Goal: Check status: Check status

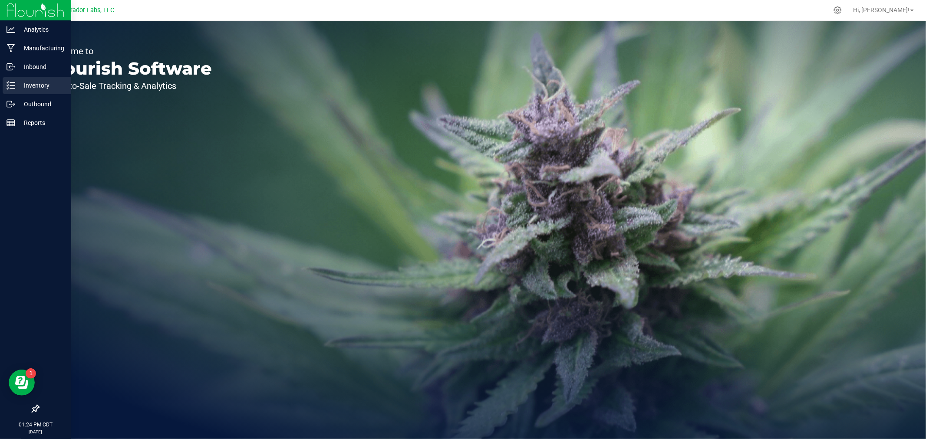
click at [9, 86] on icon at bounding box center [11, 85] width 9 height 9
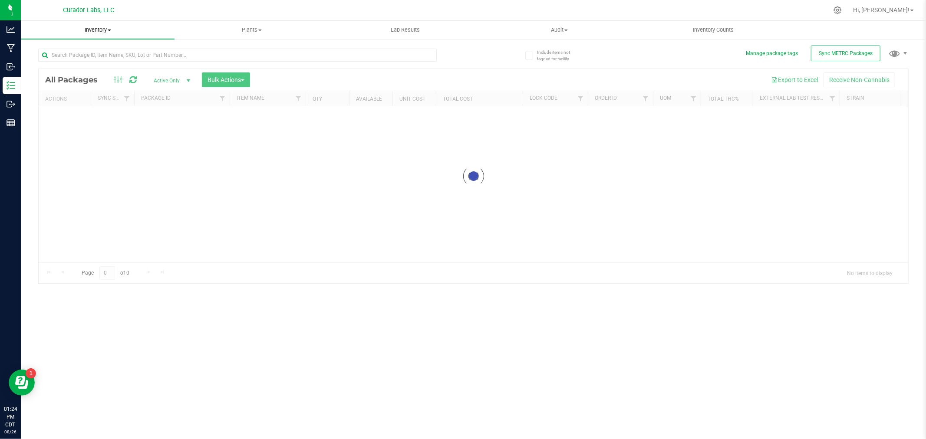
click at [97, 34] on uib-tab-heading "Inventory All packages All inventory Waste log Create inventory" at bounding box center [98, 30] width 154 height 18
click at [81, 65] on li "All inventory" at bounding box center [98, 63] width 154 height 10
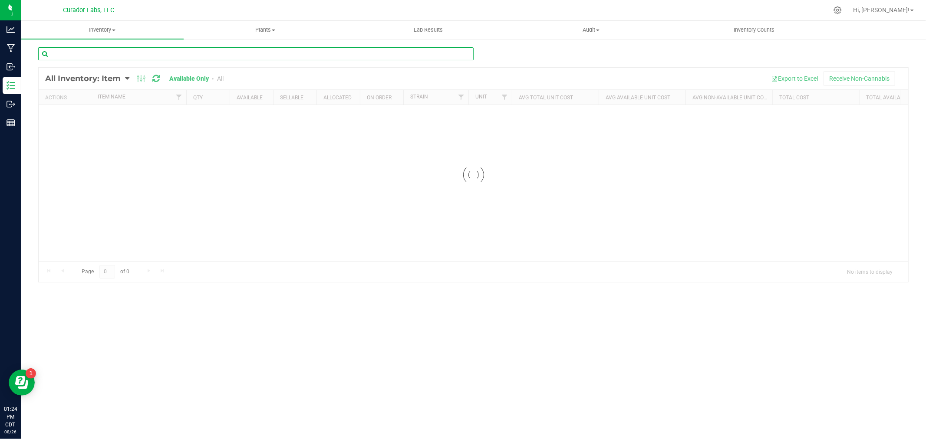
click at [84, 54] on input "text" at bounding box center [256, 53] width 436 height 13
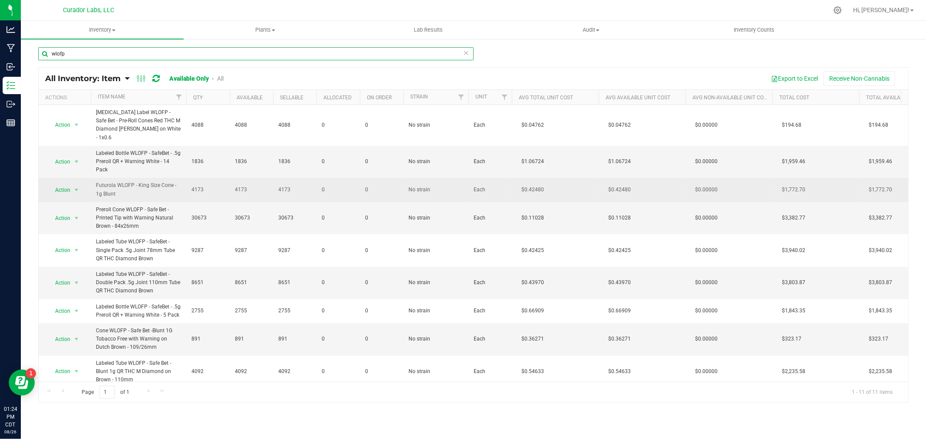
scroll to position [45, 0]
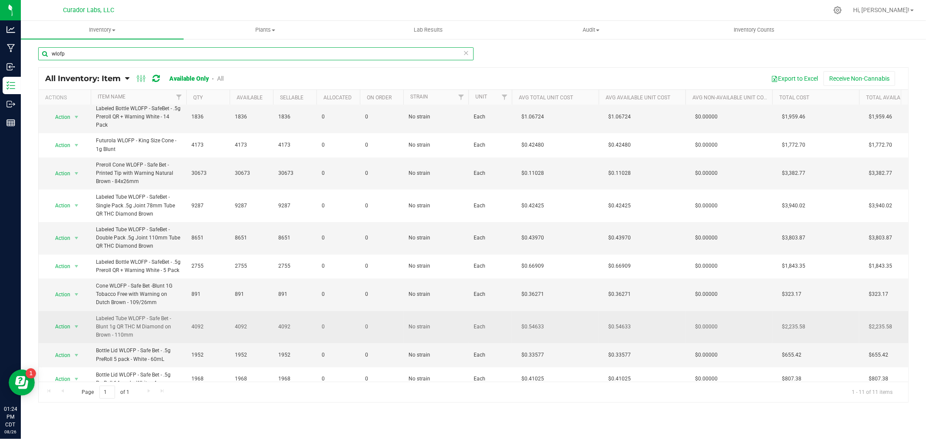
type input "wlofp"
click at [136, 318] on span "Labeled Tube WLOFP - Safe Bet - Blunt 1g QR THC M Diamond on Brown - 110mm" at bounding box center [138, 327] width 85 height 25
click at [81, 321] on span "select" at bounding box center [76, 327] width 11 height 12
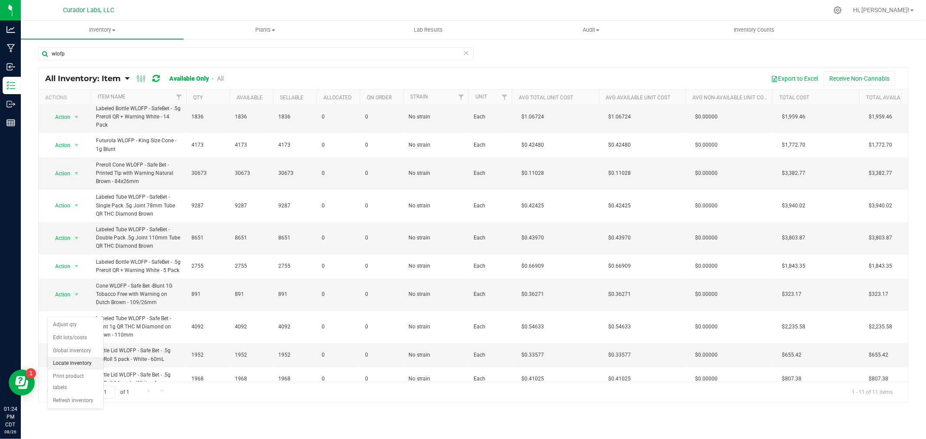
click at [80, 360] on li "Locate inventory" at bounding box center [76, 363] width 56 height 13
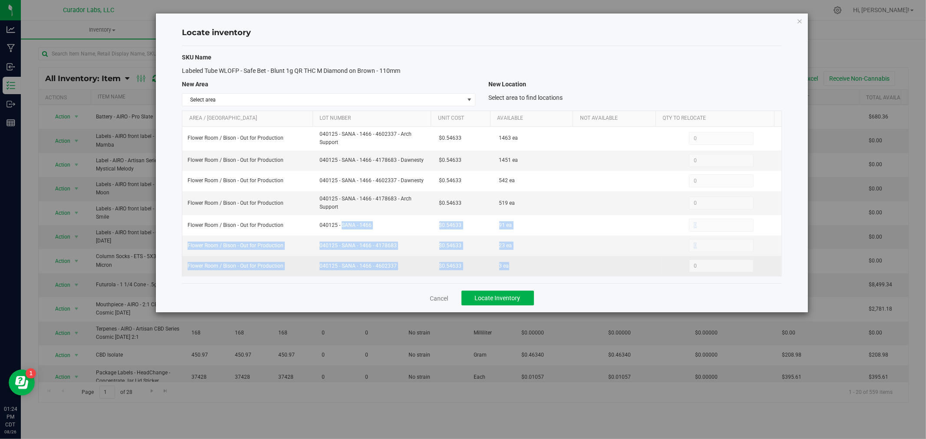
drag, startPoint x: 316, startPoint y: 226, endPoint x: 518, endPoint y: 268, distance: 205.8
click at [518, 268] on tbody "Flower Room / Bison - Out for Production 040125 - SANA - 1466 - 4602337 - Arch …" at bounding box center [481, 202] width 599 height 150
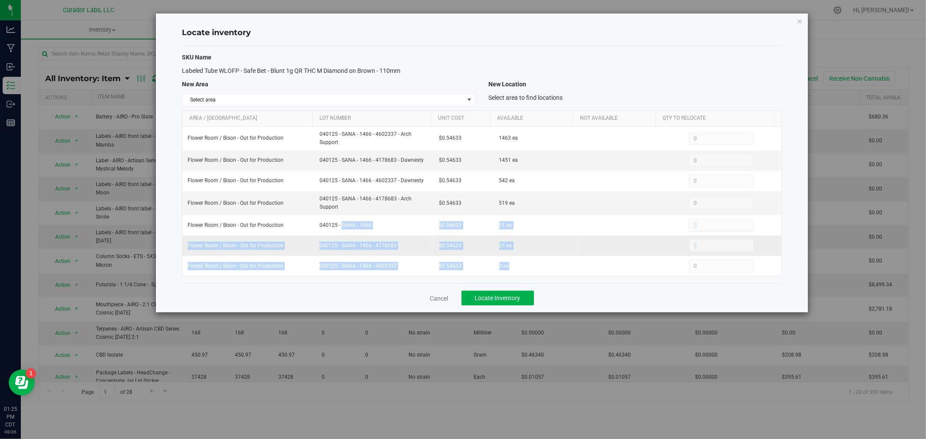
click at [512, 245] on td "23 ea" at bounding box center [536, 246] width 84 height 20
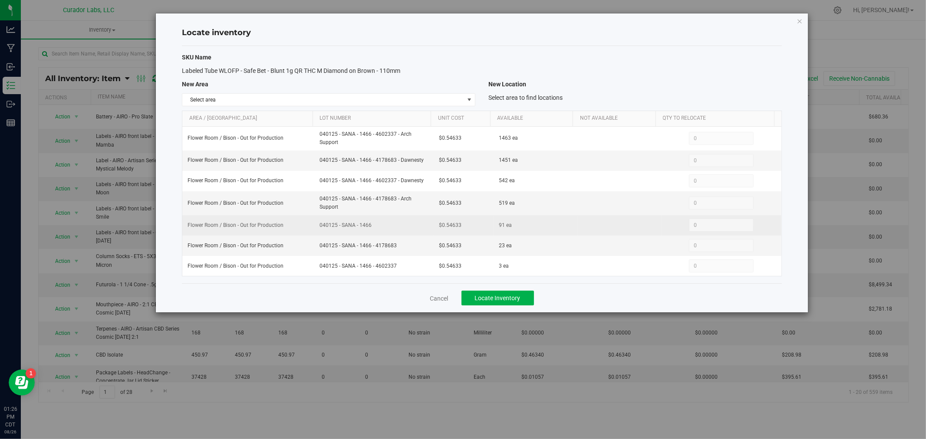
drag, startPoint x: 383, startPoint y: 229, endPoint x: 310, endPoint y: 228, distance: 72.1
click at [310, 228] on tr "Flower Room / Bison - Out for Production 040125 - SANA - 1466 $0.54633 91 ea 0 0" at bounding box center [481, 225] width 599 height 20
copy tr "040125 - SANA - 1466"
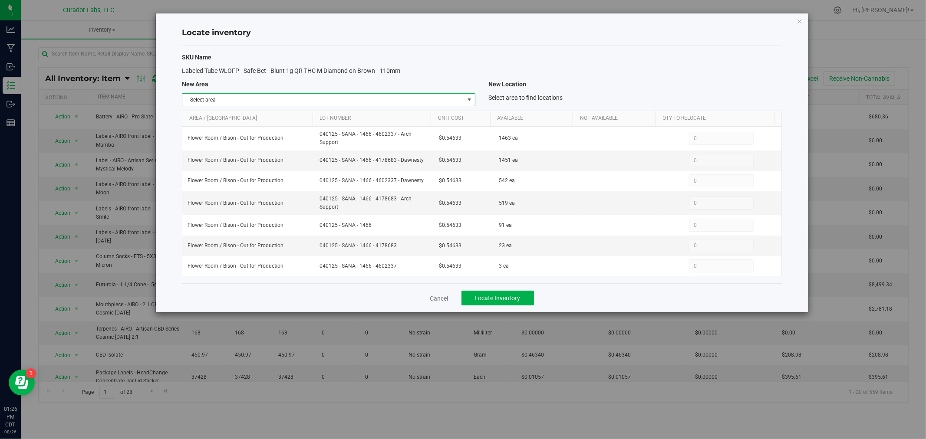
click at [423, 102] on span "Select area" at bounding box center [323, 100] width 282 height 12
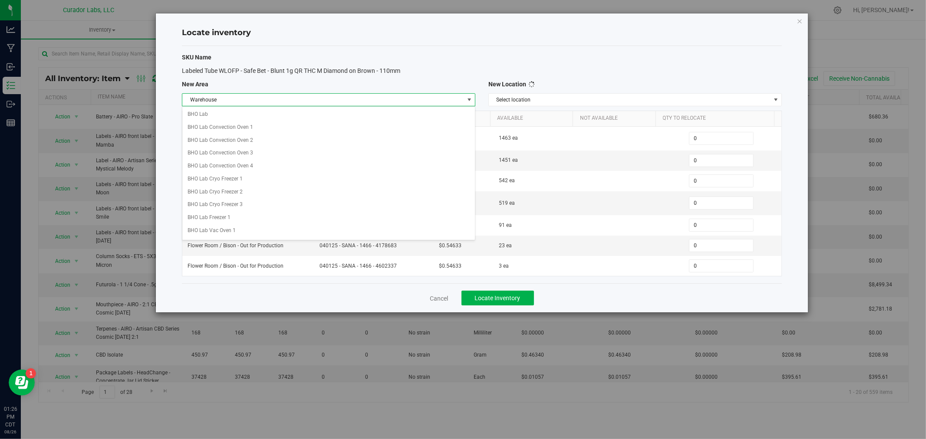
scroll to position [688, 0]
click at [266, 228] on li "Warehouse" at bounding box center [328, 226] width 293 height 13
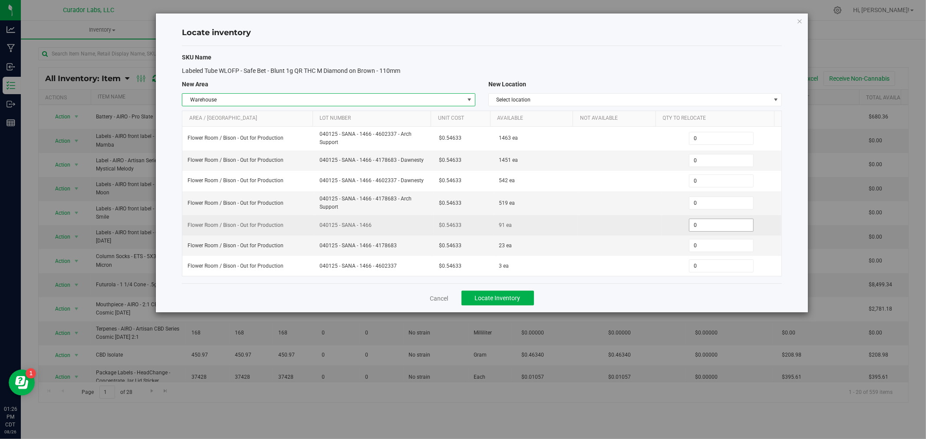
click at [720, 228] on span "0 0" at bounding box center [721, 225] width 65 height 13
click at [720, 228] on input "0" at bounding box center [722, 225] width 64 height 12
type input "62"
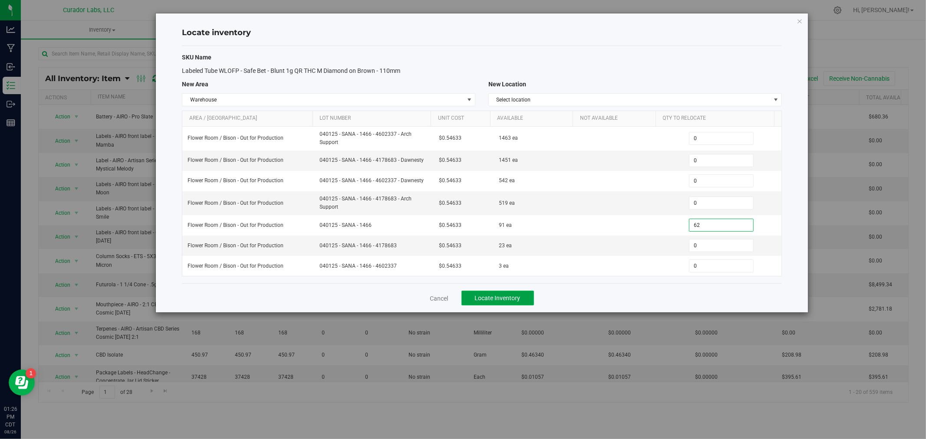
type input "62"
click at [517, 297] on span "Locate Inventory" at bounding box center [498, 298] width 46 height 7
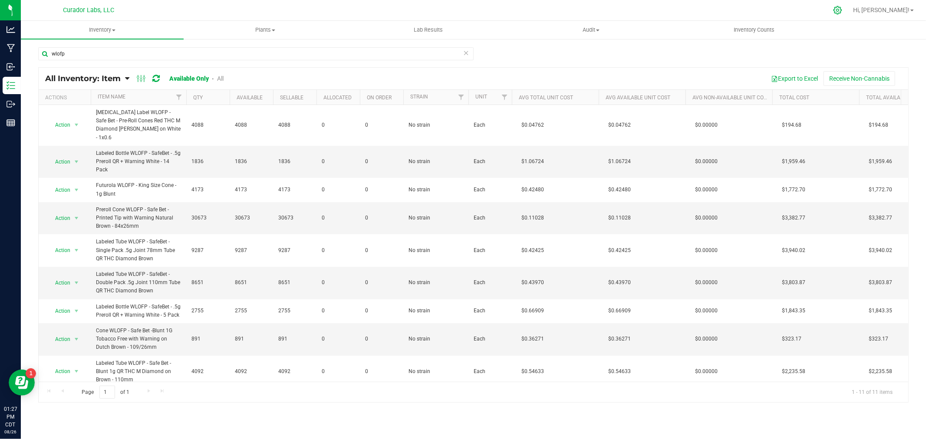
click at [842, 8] on icon at bounding box center [837, 10] width 9 height 9
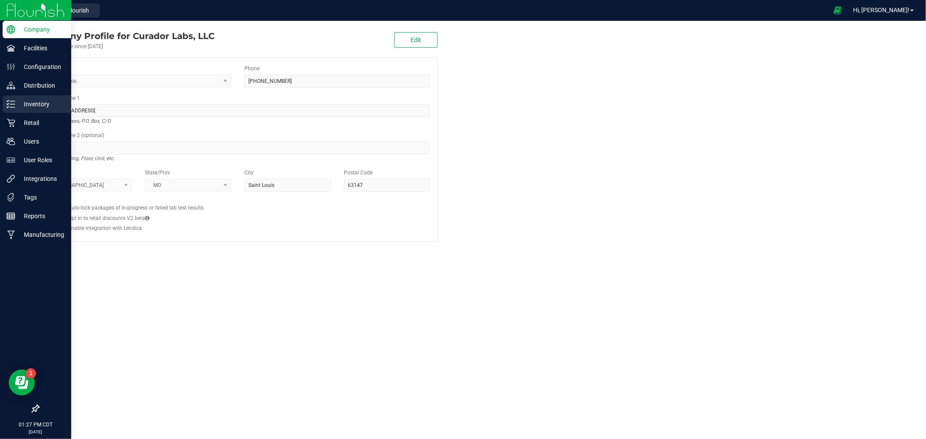
click at [50, 106] on p "Inventory" at bounding box center [41, 104] width 52 height 10
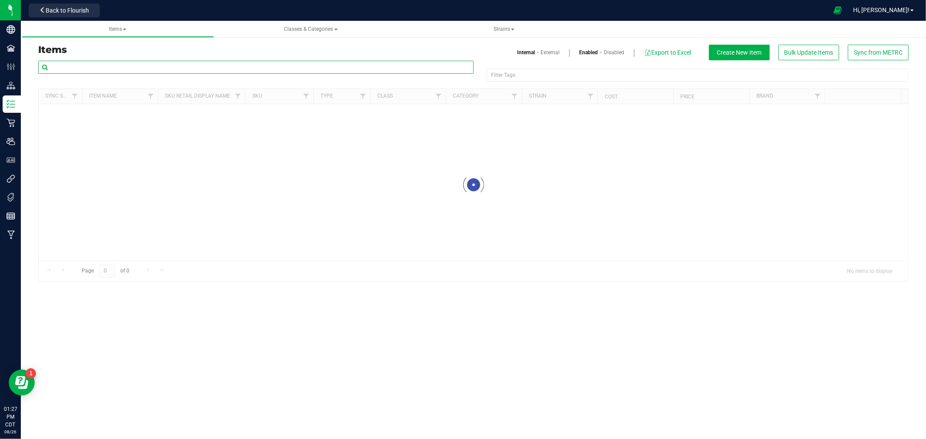
click at [157, 66] on input "text" at bounding box center [256, 67] width 436 height 13
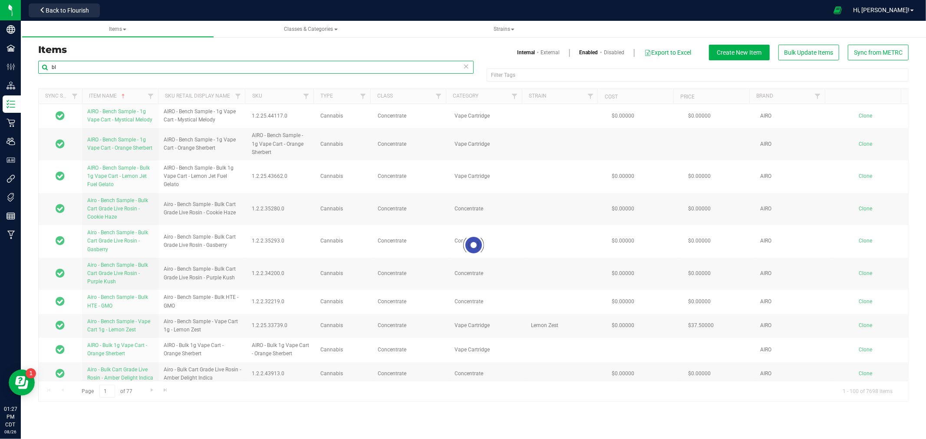
type input "b"
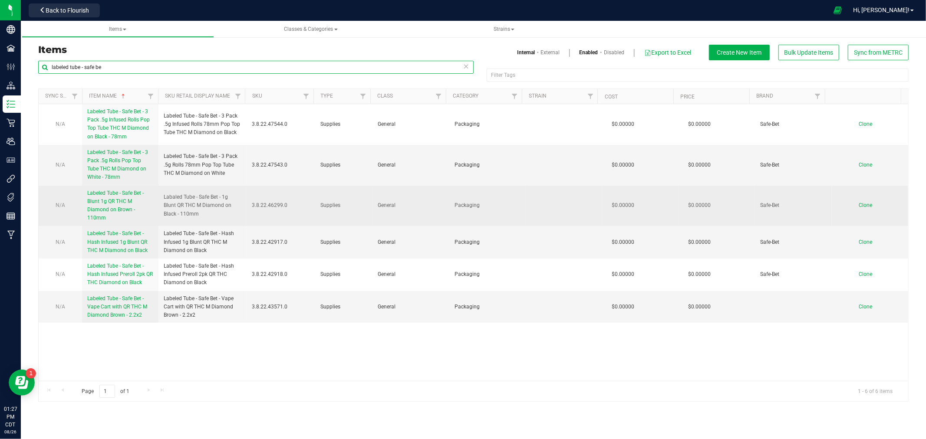
type input "labeled tube - safe be"
click at [123, 207] on span "Labeled Tube - Safe Bet - Blunt 1g QR THC M Diamond on Brown - 110mm" at bounding box center [115, 205] width 56 height 31
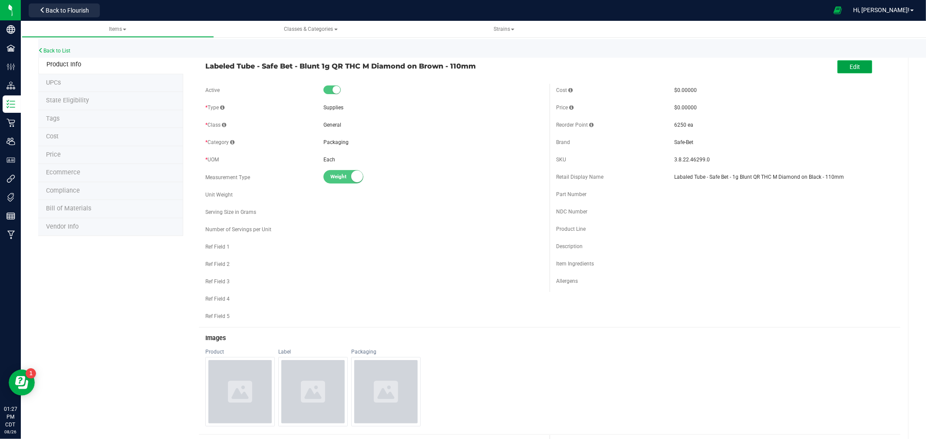
click at [856, 68] on button "Edit" at bounding box center [855, 66] width 35 height 13
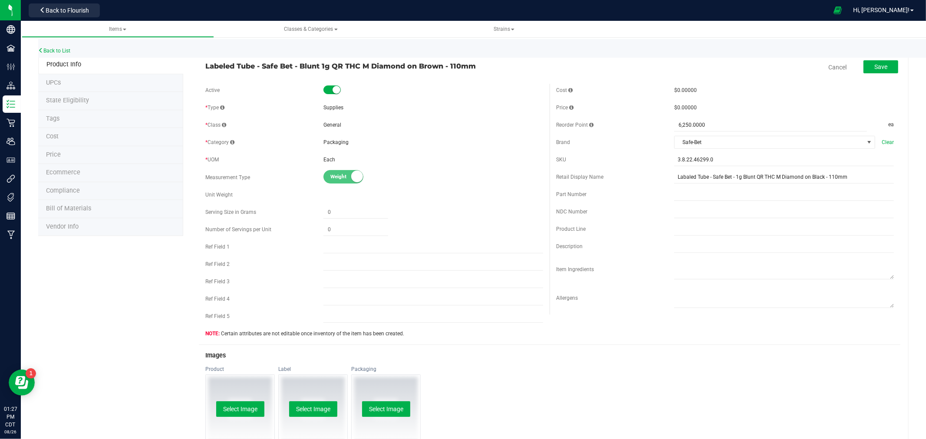
click at [85, 210] on span "Bill of Materials" at bounding box center [68, 208] width 45 height 7
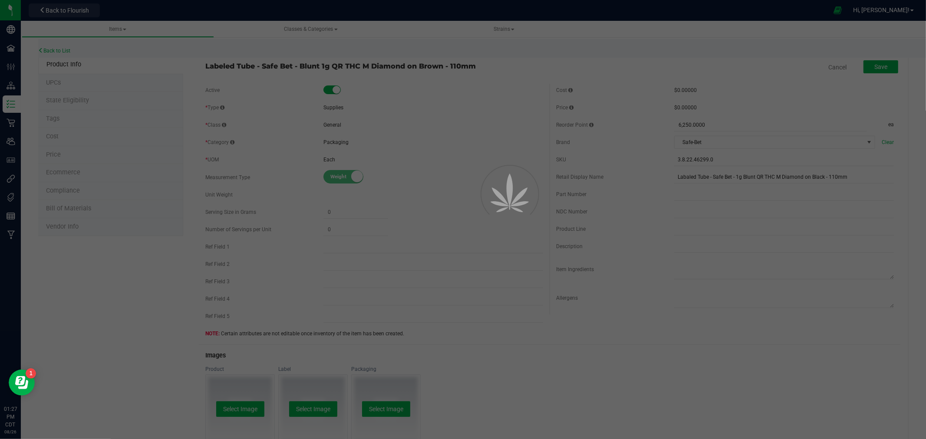
select select "1410"
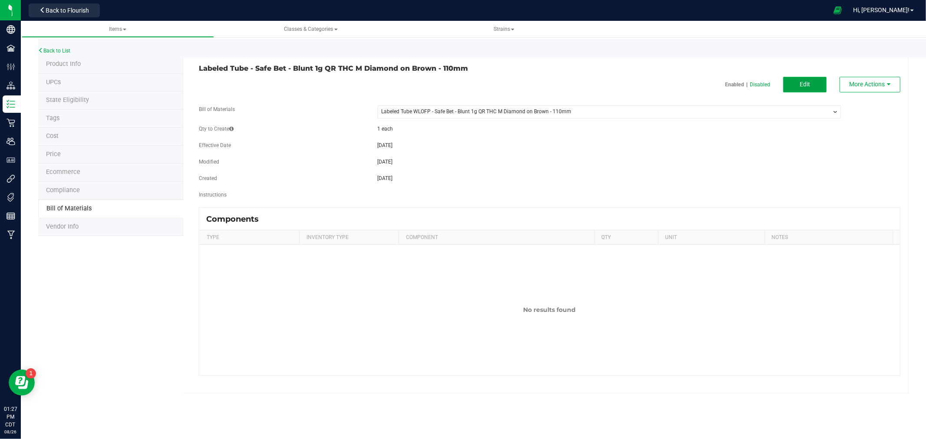
click at [811, 83] on button "Edit" at bounding box center [804, 85] width 43 height 16
select select "1410"
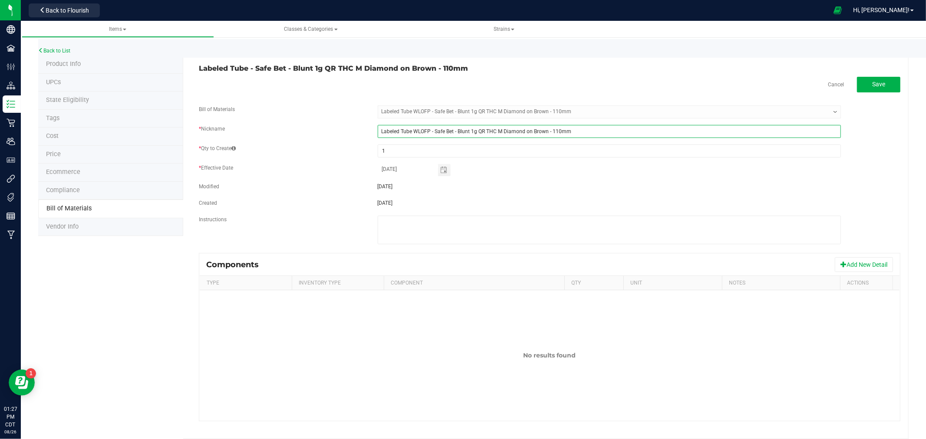
click at [455, 133] on input "Labeled Tube WLOFP - Safe Bet - Blunt 1g QR THC M Diamond on Brown - 110mm" at bounding box center [609, 131] width 463 height 13
click at [648, 132] on input "Labeled Tube WLOFP - Safe Bet - Blunt 1g QR THC M Diamond on Brown - 110mm" at bounding box center [609, 131] width 463 height 13
click at [828, 80] on span "Cancel Save" at bounding box center [864, 85] width 73 height 16
click at [831, 83] on link "Cancel" at bounding box center [836, 84] width 16 height 7
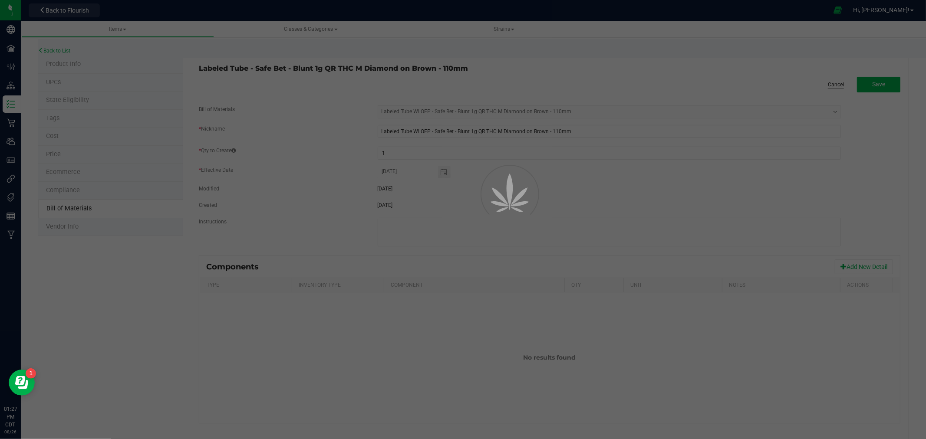
select select "1410"
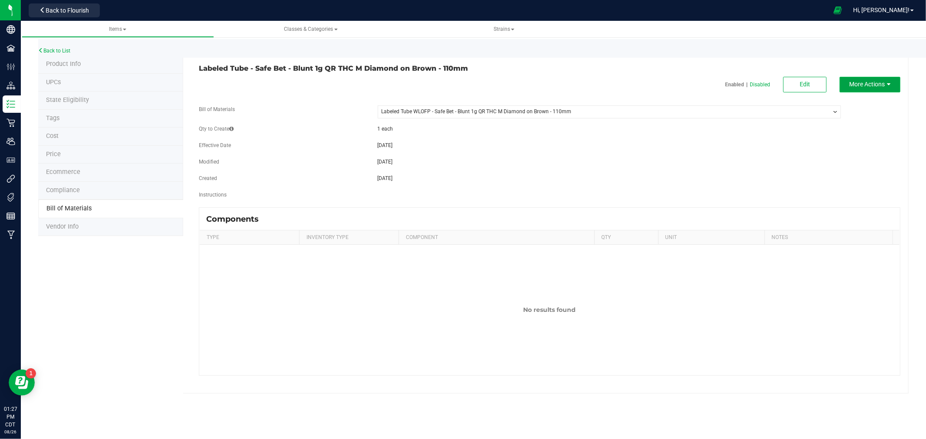
click at [859, 81] on span "More Actions" at bounding box center [867, 84] width 36 height 7
click at [876, 115] on span "Create new BOM" at bounding box center [867, 115] width 38 height 6
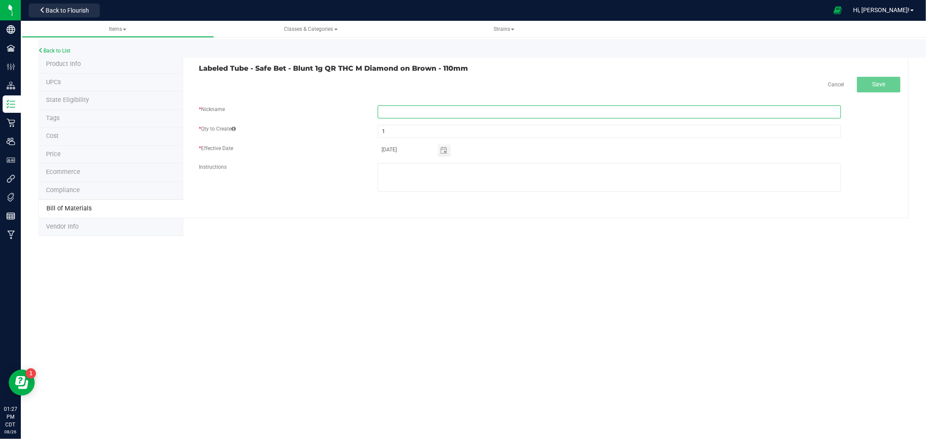
click at [611, 107] on input "text" at bounding box center [609, 112] width 463 height 13
type input "WLOFP back to Regular Labeled Tube"
click at [875, 87] on span "Save" at bounding box center [878, 84] width 13 height 7
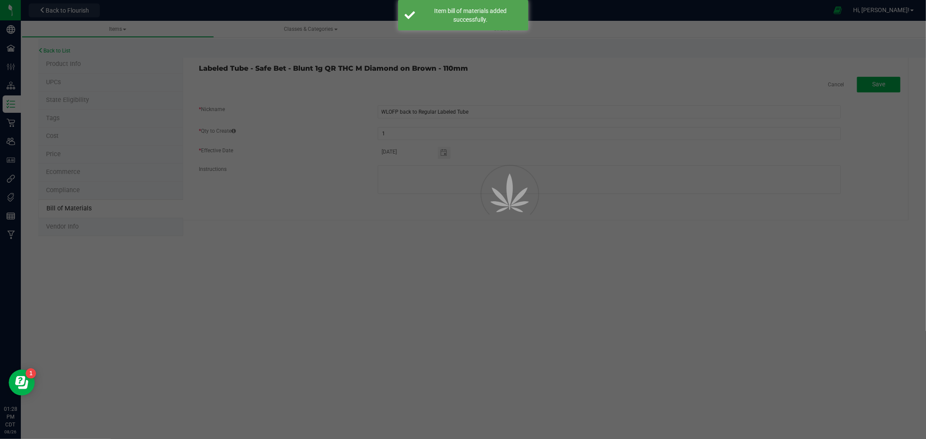
select select "1435"
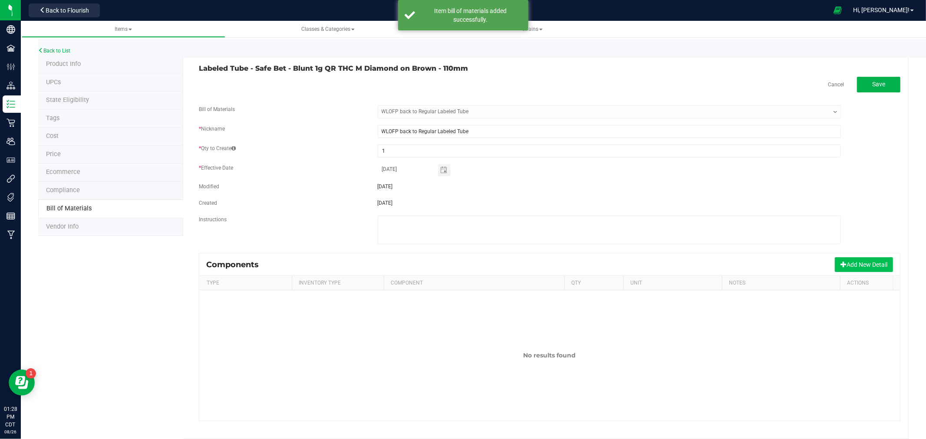
click at [845, 268] on button "Add New Detail" at bounding box center [864, 265] width 58 height 15
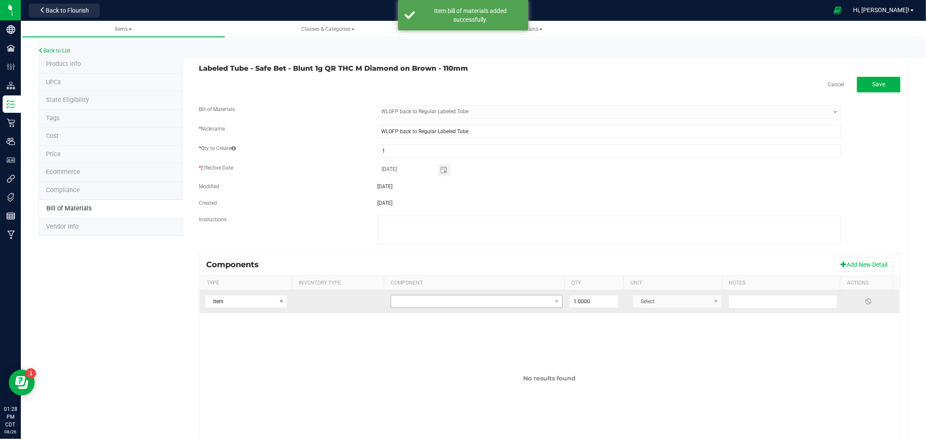
drag, startPoint x: 477, startPoint y: 292, endPoint x: 473, endPoint y: 297, distance: 5.9
click at [474, 294] on div "Type Inventory Type Component Qty Unit Notes Actions Item 1.0000 Select No resu…" at bounding box center [550, 360] width 700 height 168
click at [475, 311] on td at bounding box center [477, 302] width 182 height 23
click at [475, 307] on span "NO DATA FOUND" at bounding box center [471, 302] width 160 height 12
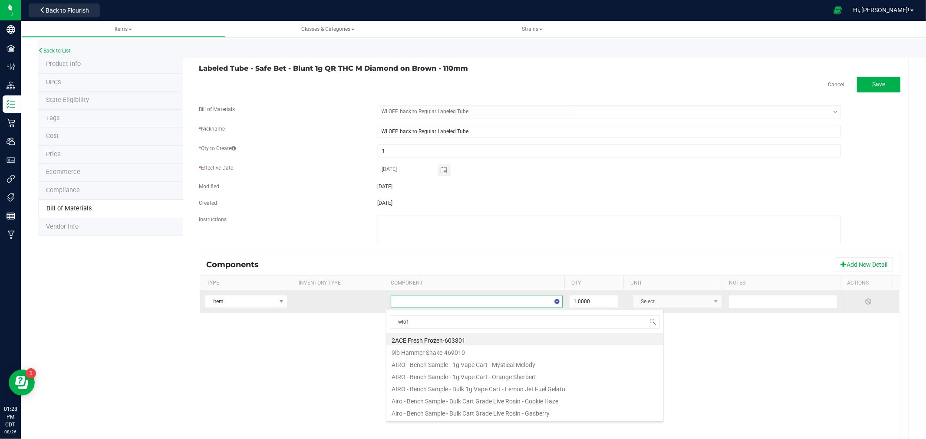
type input "wlofp"
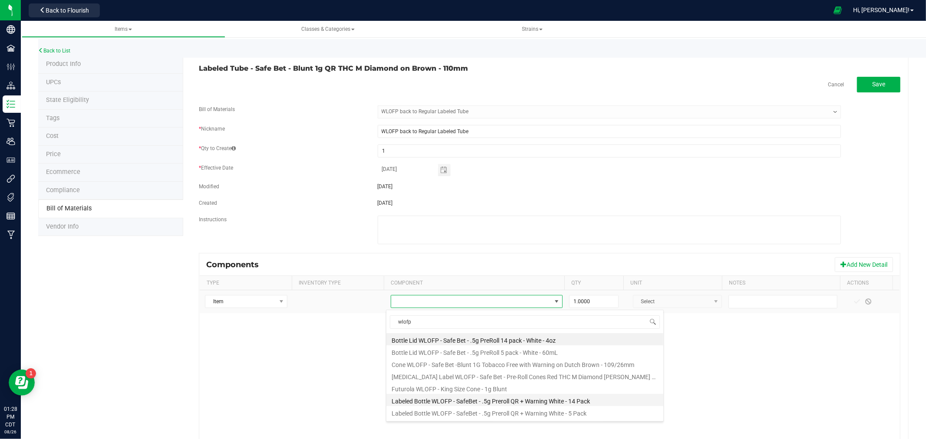
scroll to position [46, 0]
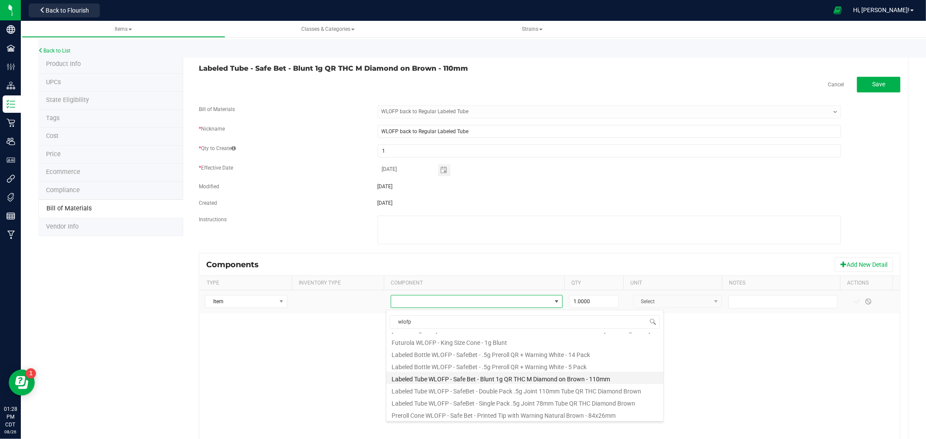
click at [527, 380] on li "Labeled Tube WLOFP - Safe Bet - Blunt 1g QR THC M Diamond on Brown - 110mm" at bounding box center [524, 378] width 277 height 12
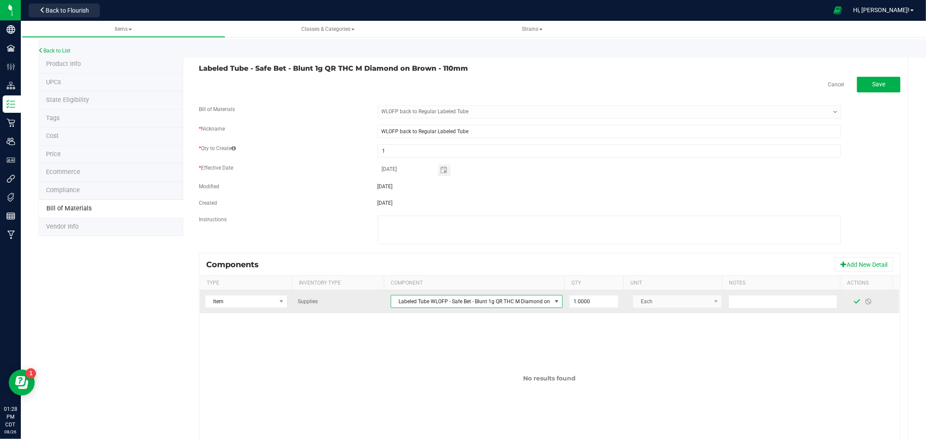
click at [854, 302] on span at bounding box center [857, 301] width 7 height 7
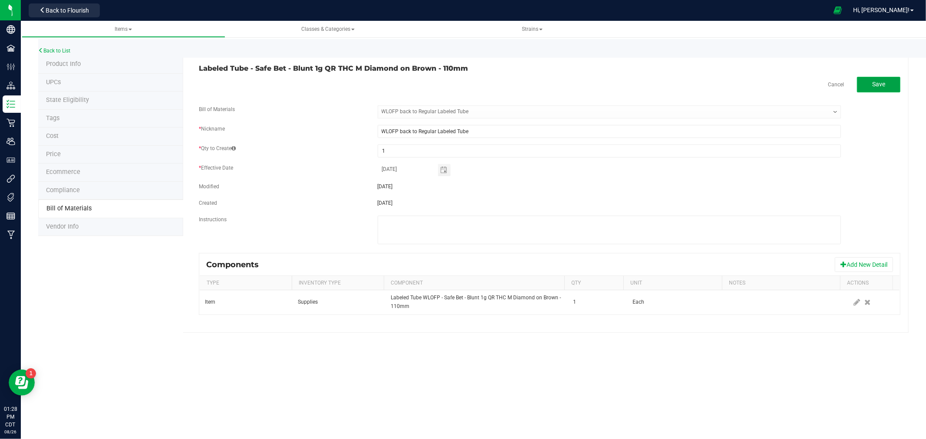
click at [882, 87] on span "Save" at bounding box center [878, 84] width 13 height 7
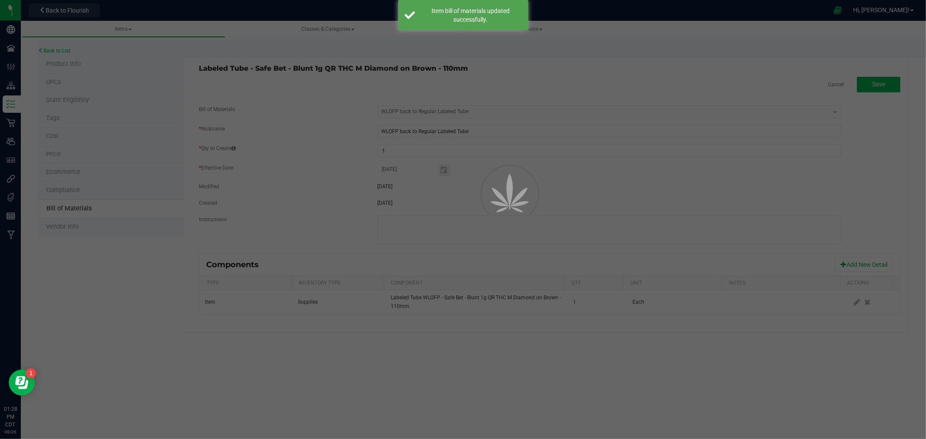
select select "1435"
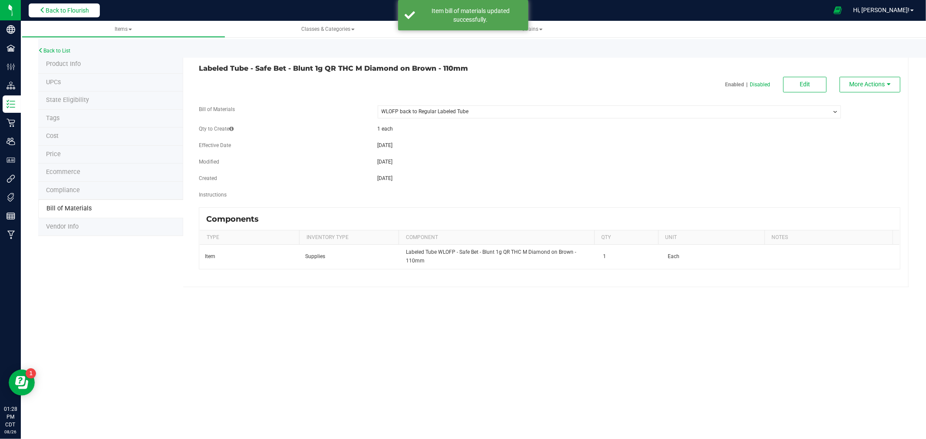
click at [76, 12] on span "Back to Flourish" at bounding box center [67, 10] width 43 height 7
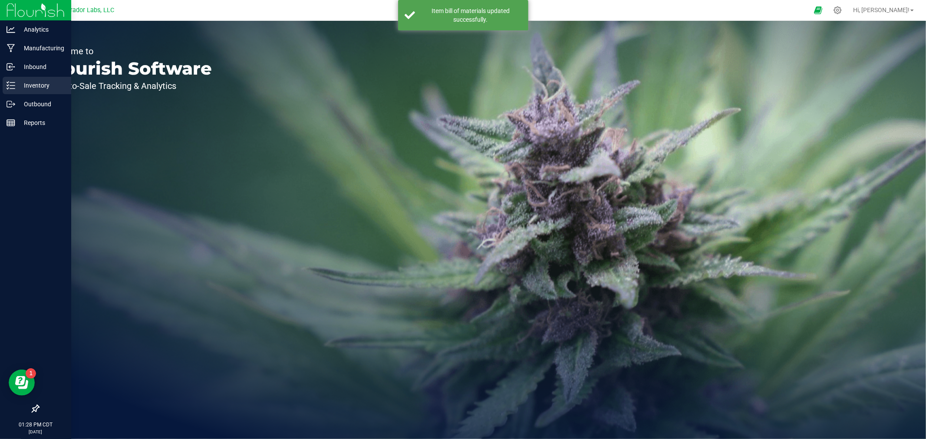
click at [16, 92] on div "Inventory" at bounding box center [37, 85] width 69 height 17
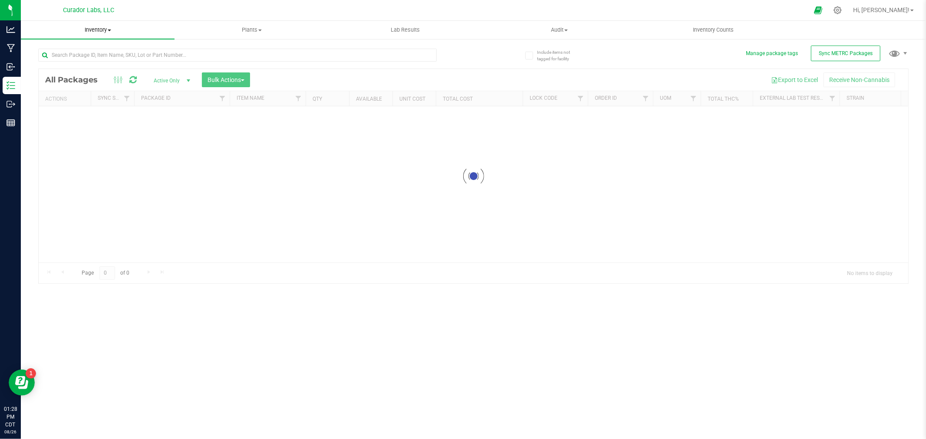
click at [102, 35] on uib-tab-heading "Inventory All packages All inventory Waste log Create inventory" at bounding box center [98, 30] width 154 height 18
click at [76, 69] on li "Waste log" at bounding box center [98, 73] width 154 height 10
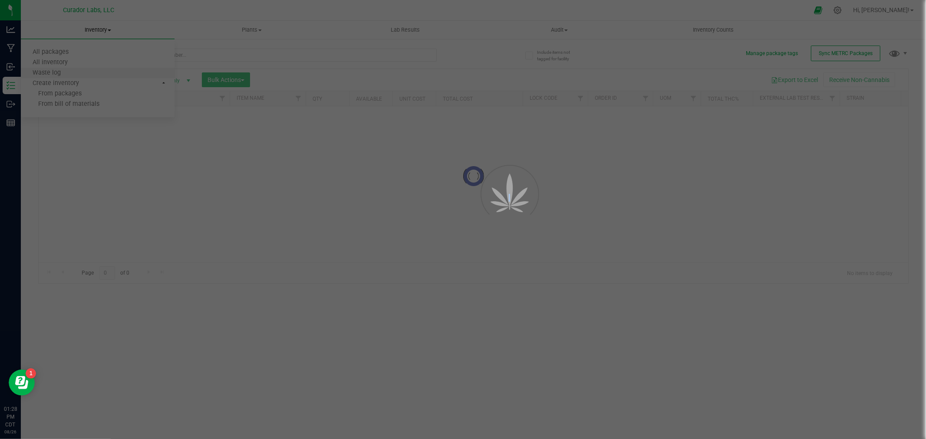
click at [76, 69] on div at bounding box center [463, 219] width 926 height 439
click at [98, 30] on span "Inventory" at bounding box center [98, 30] width 154 height 8
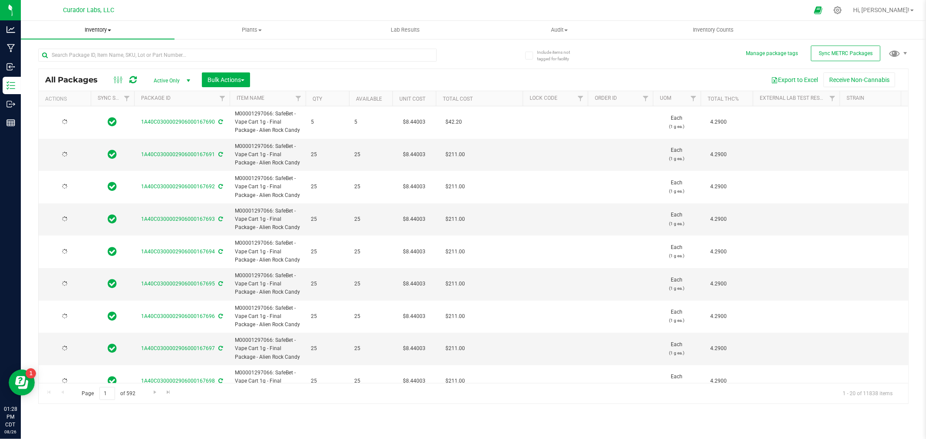
click at [98, 30] on span "Inventory" at bounding box center [98, 30] width 154 height 8
click at [48, 65] on span "All inventory" at bounding box center [50, 62] width 59 height 7
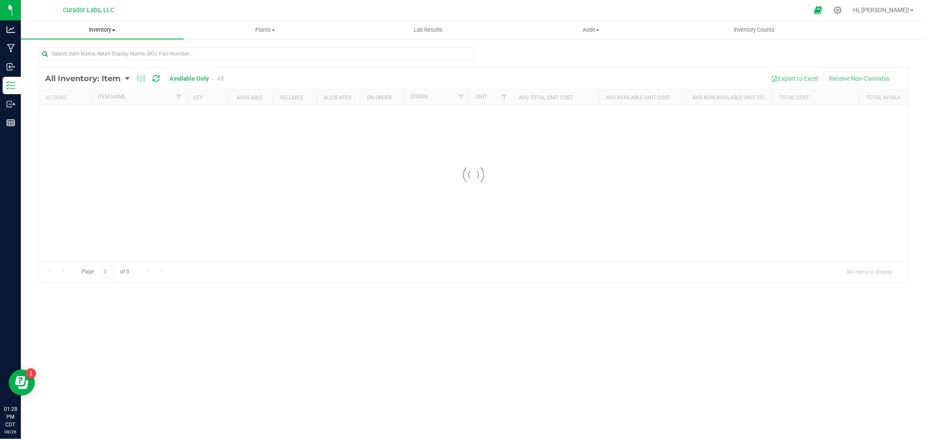
click at [105, 27] on span "Inventory" at bounding box center [102, 30] width 163 height 8
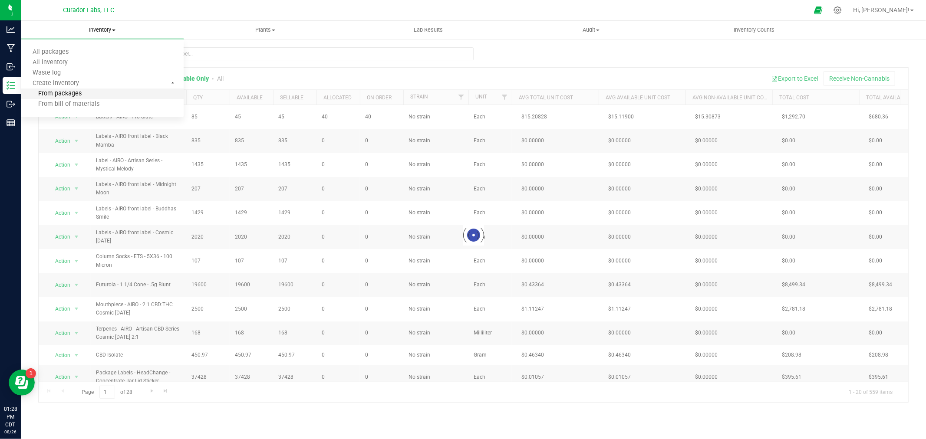
click at [83, 103] on span "From bill of materials" at bounding box center [60, 104] width 79 height 7
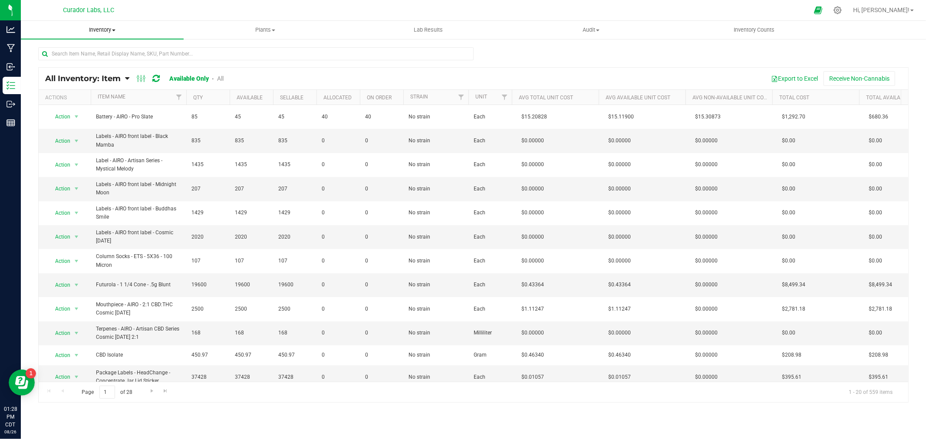
click at [113, 36] on uib-tab-heading "Inventory All packages All inventory Waste log Create inventory" at bounding box center [102, 30] width 163 height 18
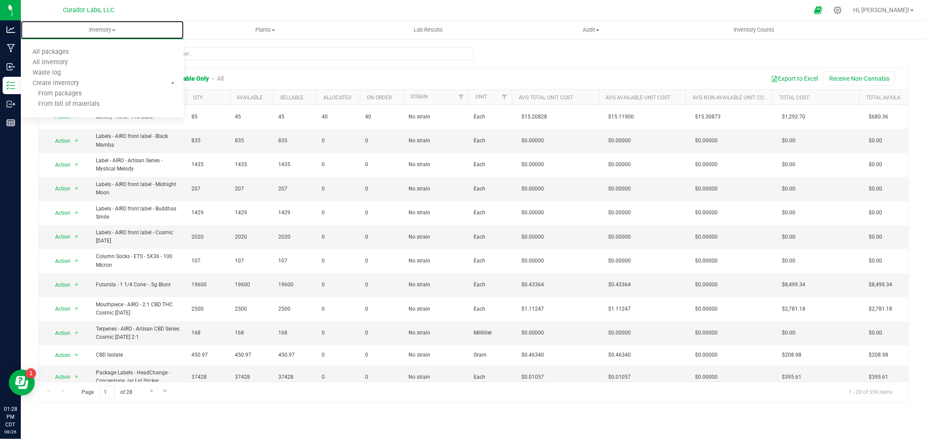
click at [89, 106] on span "From bill of materials" at bounding box center [60, 104] width 79 height 7
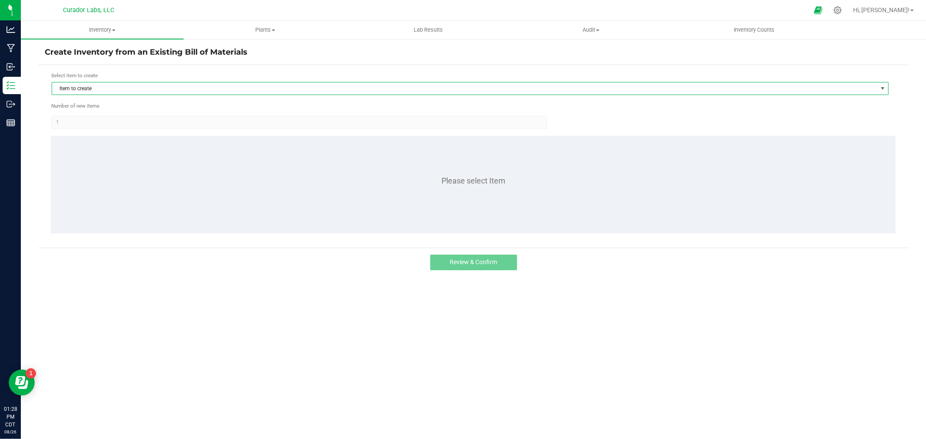
click at [200, 85] on span "Item to create" at bounding box center [465, 89] width 826 height 12
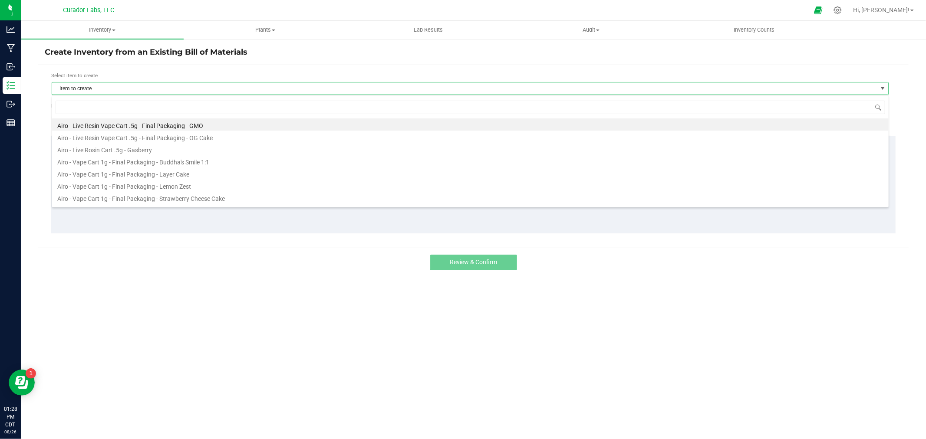
scroll to position [13, 837]
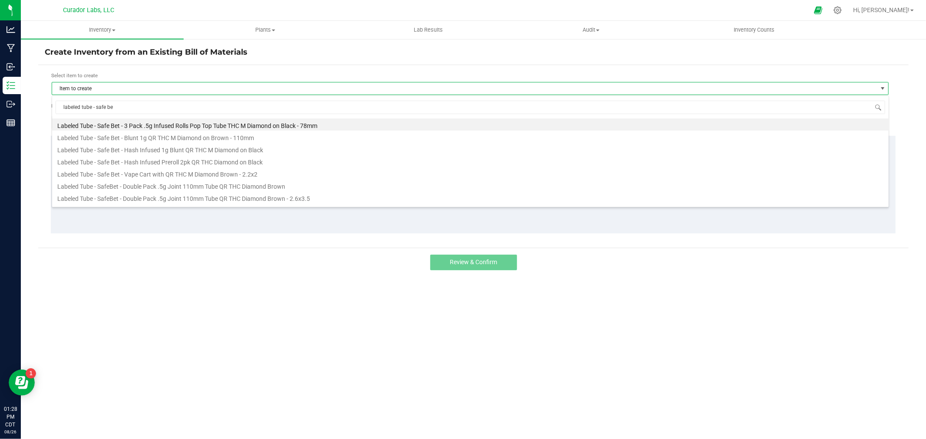
type input "labeled tube - safe bet"
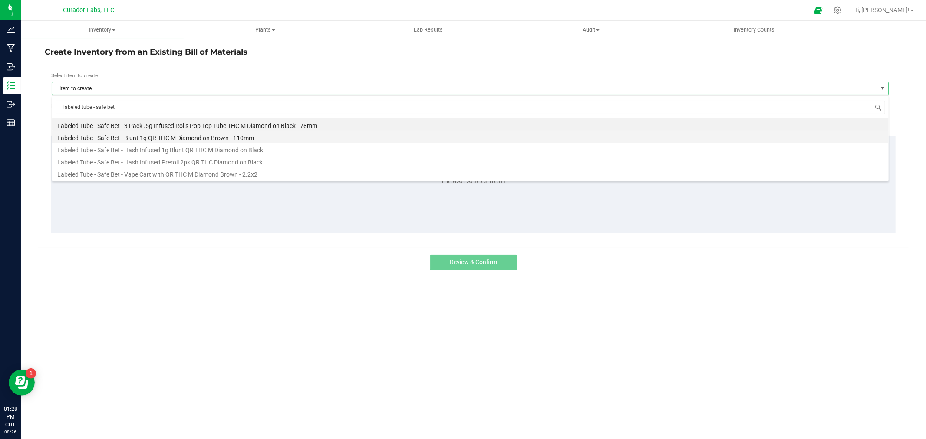
click at [194, 138] on li "Labeled Tube - Safe Bet - Blunt 1g QR THC M Diamond on Brown - 110mm" at bounding box center [470, 137] width 837 height 12
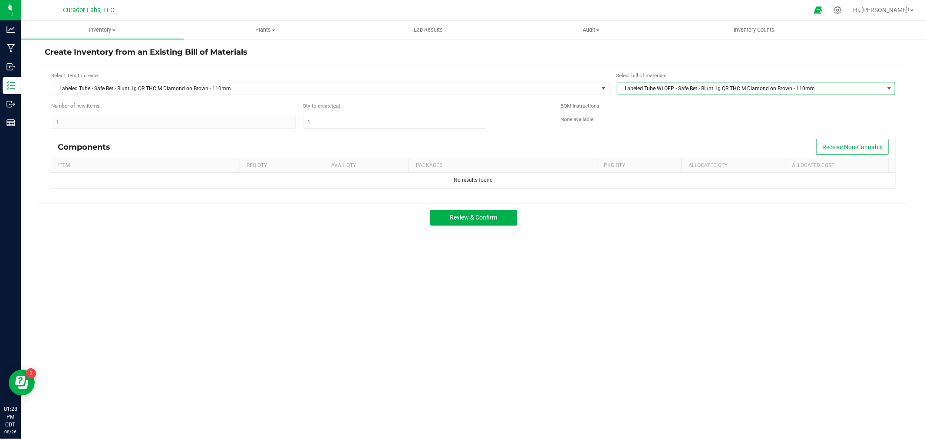
click at [667, 90] on span "Labeled Tube WLOFP - Safe Bet - Blunt 1g QR THC M Diamond on Brown - 110mm" at bounding box center [751, 89] width 267 height 12
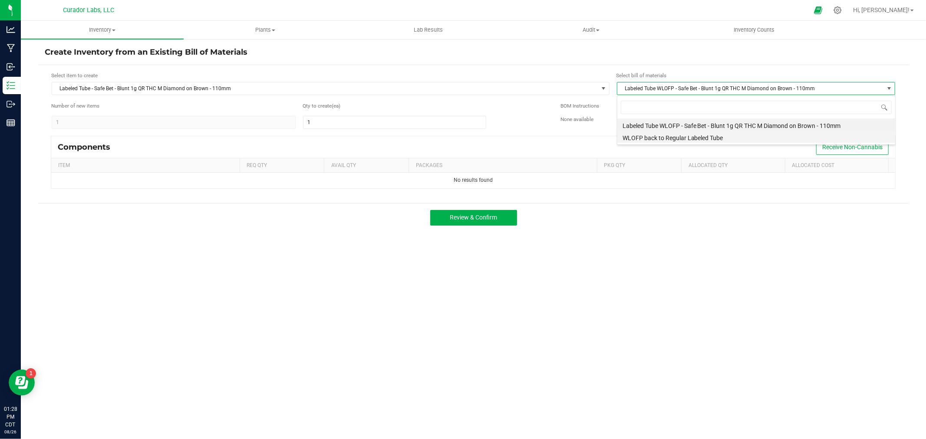
click at [675, 138] on li "WLOFP back to Regular Labeled Tube" at bounding box center [757, 137] width 278 height 12
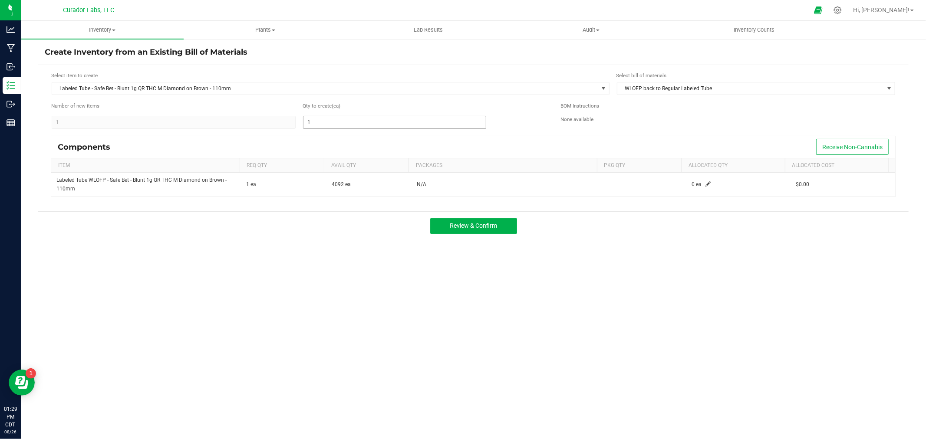
click at [428, 120] on input "1" at bounding box center [395, 122] width 182 height 12
type input "62"
click at [651, 307] on div "Create Inventory from an Existing Bill of Materials Select item to create Label…" at bounding box center [473, 173] width 905 height 271
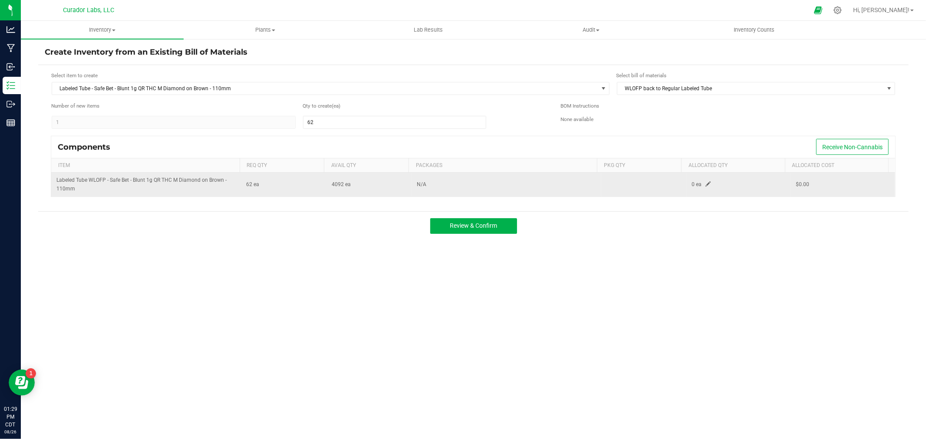
click at [706, 187] on span at bounding box center [708, 184] width 5 height 5
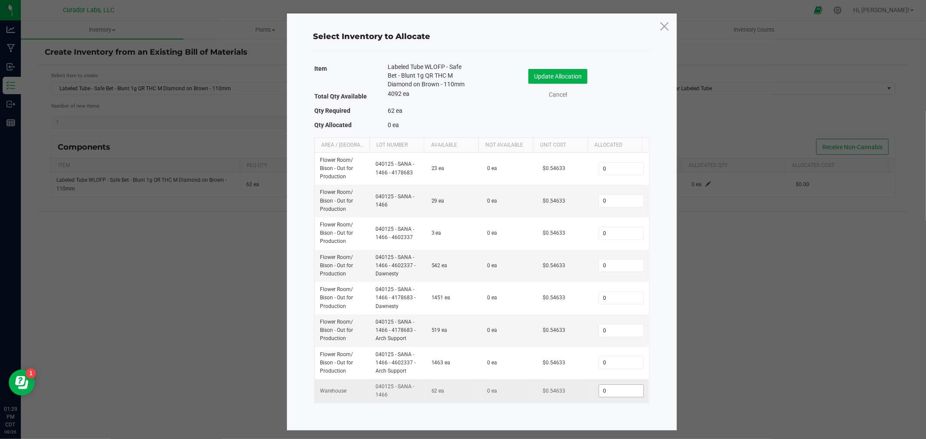
drag, startPoint x: 626, startPoint y: 401, endPoint x: 621, endPoint y: 392, distance: 9.7
click at [626, 400] on td "0" at bounding box center [622, 391] width 56 height 23
click at [621, 392] on input "0" at bounding box center [621, 391] width 44 height 12
type input "62"
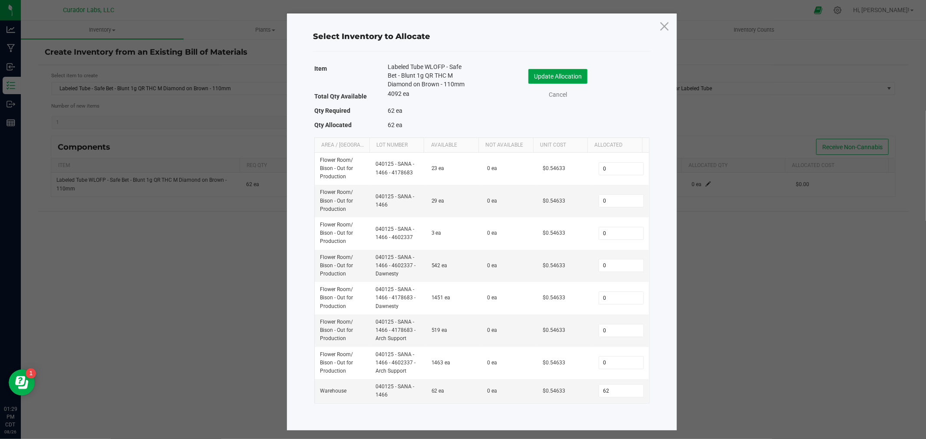
click at [557, 76] on button "Update Allocation" at bounding box center [557, 76] width 59 height 15
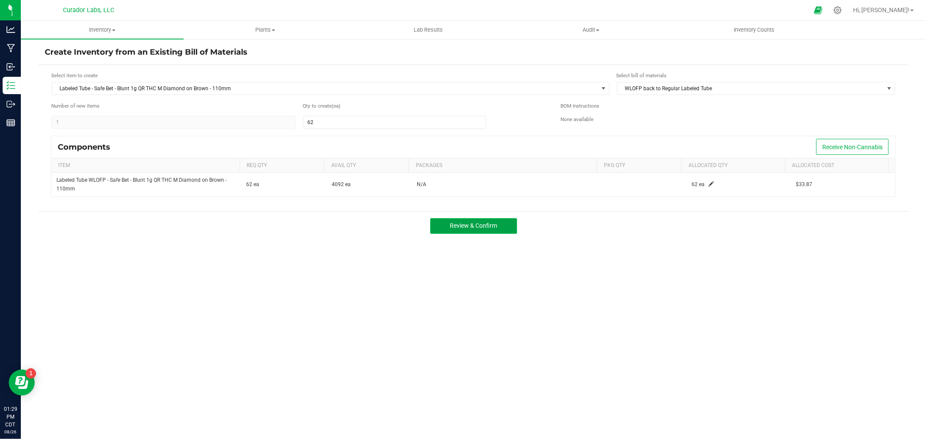
click at [468, 228] on span "Review & Confirm" at bounding box center [473, 225] width 47 height 7
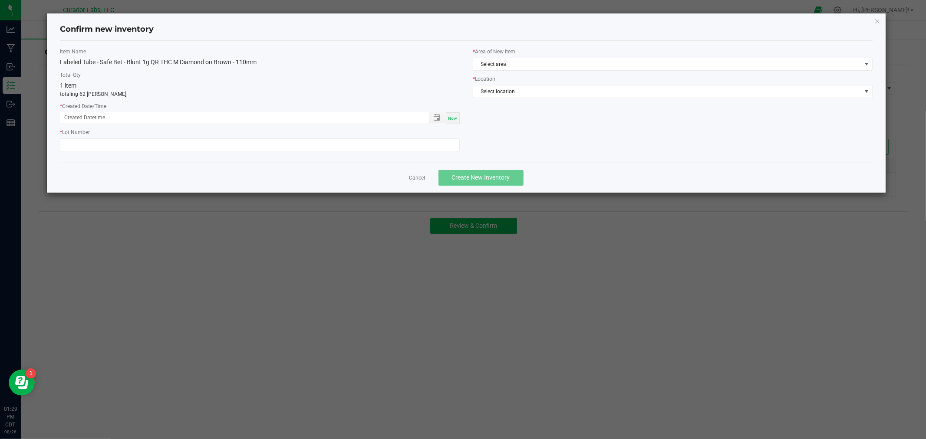
click at [448, 121] on div "Now" at bounding box center [453, 118] width 14 height 12
type input "08/26/2025 01:29 PM"
click at [445, 144] on input "text" at bounding box center [260, 145] width 400 height 13
paste input "040125 - SANA - 1466"
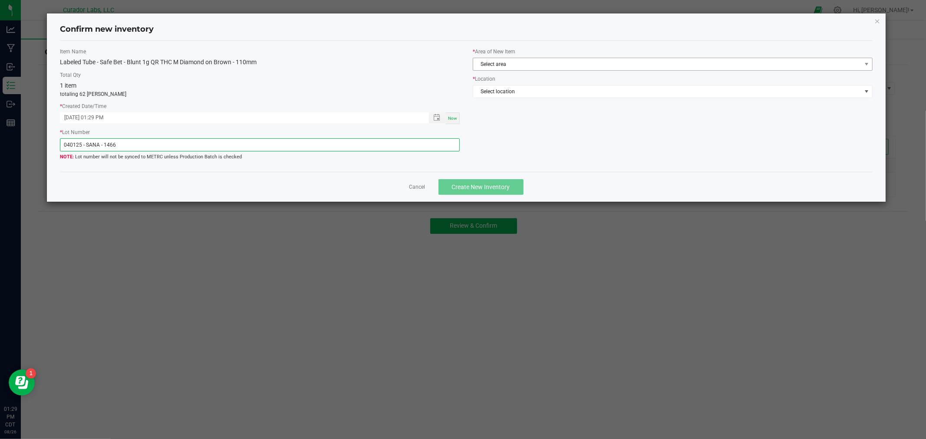
type input "040125 - SANA - 1466"
click at [600, 62] on span "Select area" at bounding box center [667, 64] width 388 height 12
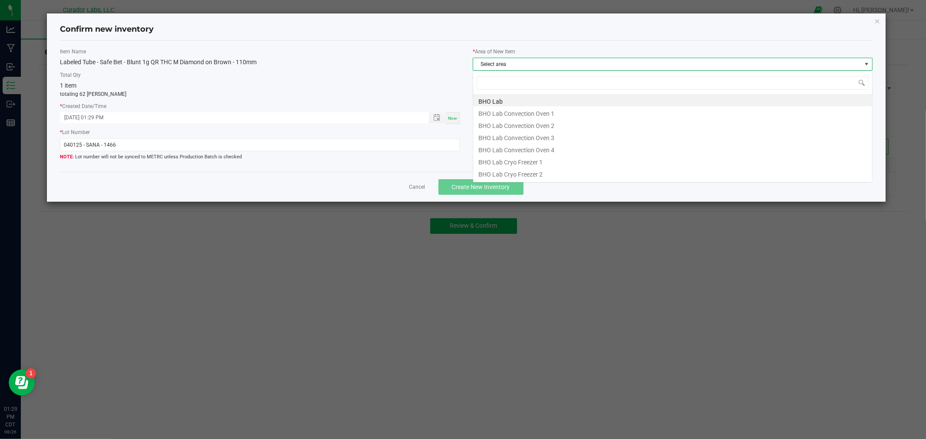
scroll to position [13, 400]
type input "w"
type input "p"
click at [539, 115] on li "Packaging Room" at bounding box center [672, 112] width 399 height 12
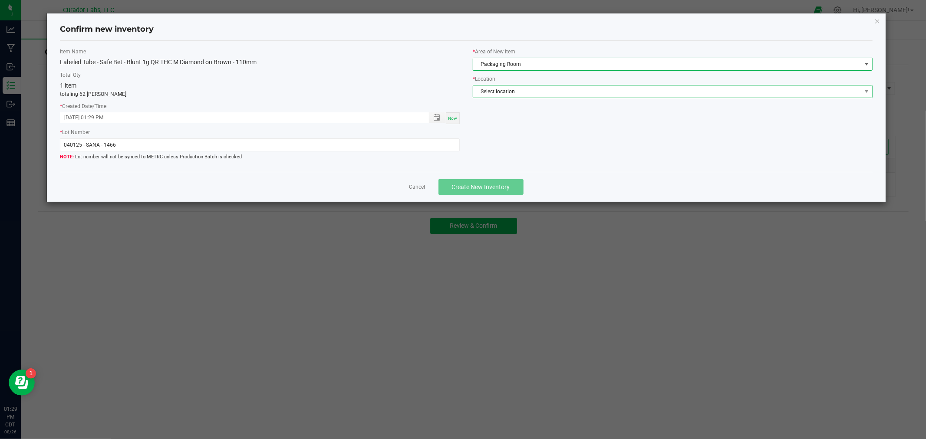
click at [537, 97] on span "Select location" at bounding box center [667, 92] width 388 height 12
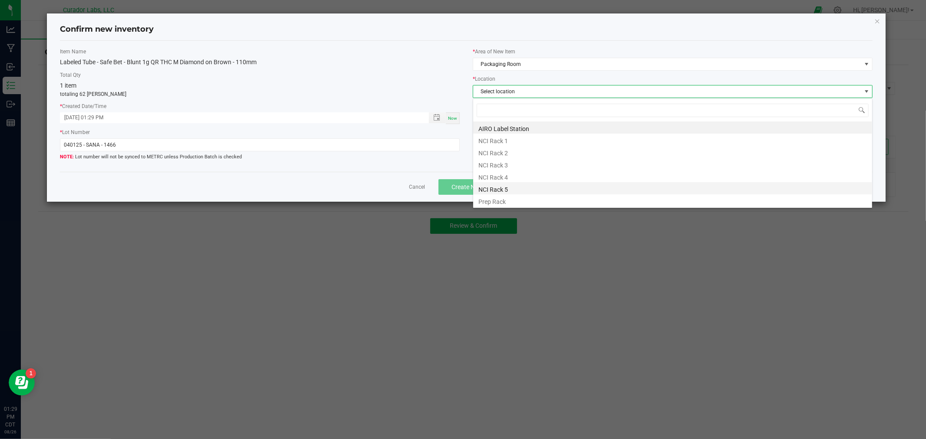
click at [514, 187] on li "NCI Rack 5" at bounding box center [672, 188] width 399 height 12
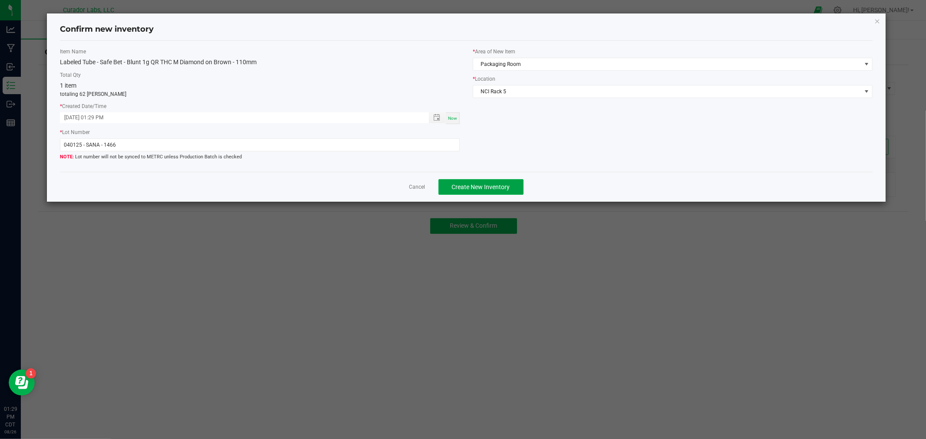
click at [514, 187] on button "Create New Inventory" at bounding box center [481, 187] width 85 height 16
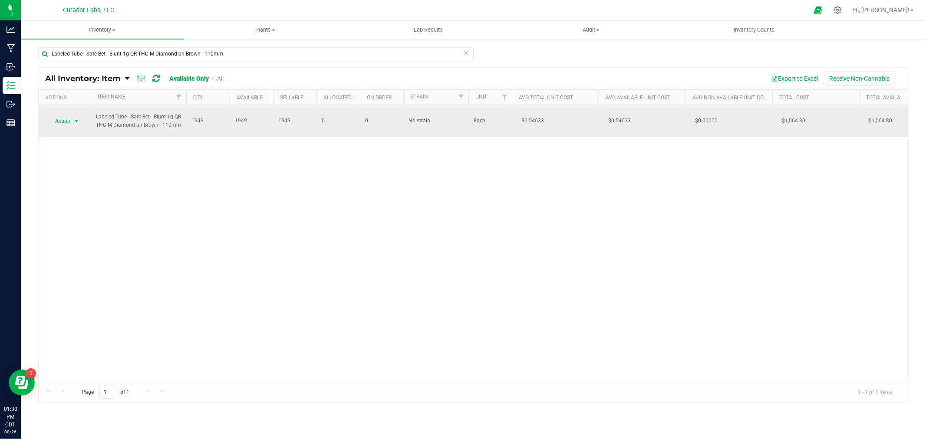
click at [75, 120] on span "select" at bounding box center [76, 121] width 7 height 7
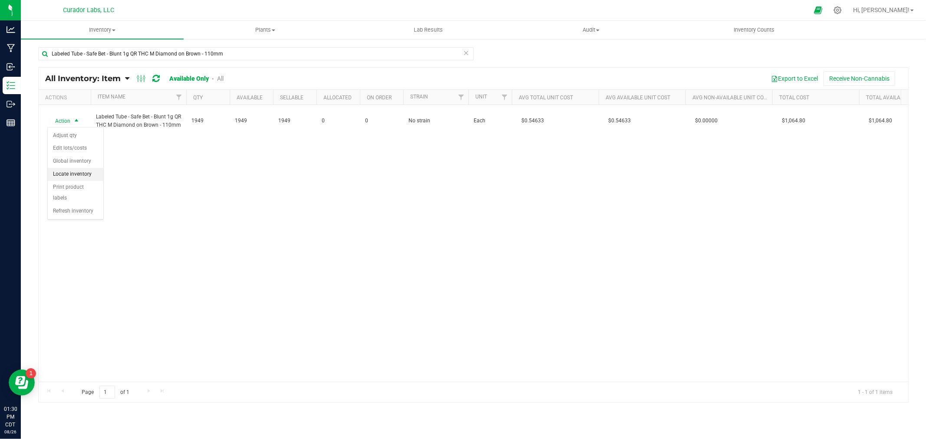
click at [71, 172] on li "Locate inventory" at bounding box center [76, 174] width 56 height 13
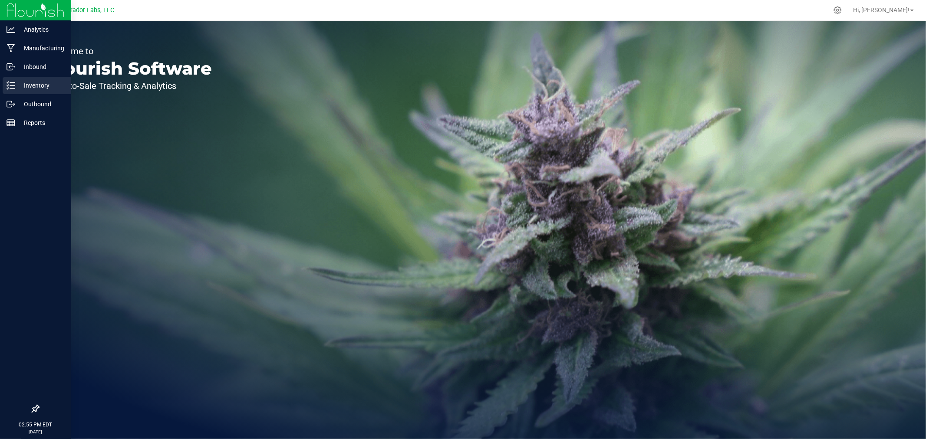
click at [32, 84] on p "Inventory" at bounding box center [41, 85] width 52 height 10
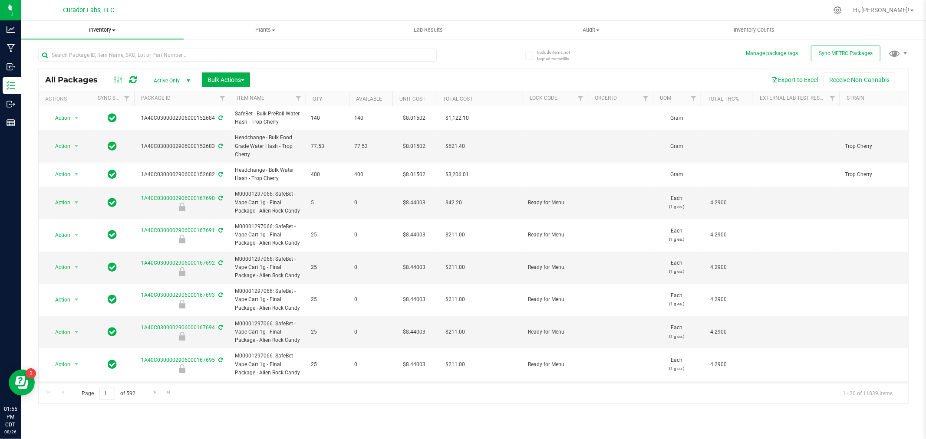
click at [97, 31] on span "Inventory" at bounding box center [102, 30] width 163 height 8
click at [65, 63] on span "All inventory" at bounding box center [50, 62] width 59 height 7
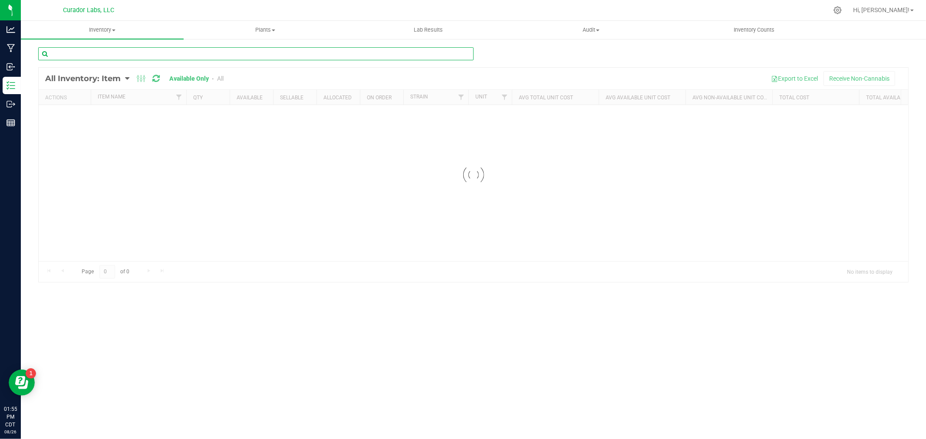
click at [79, 53] on input "text" at bounding box center [256, 53] width 436 height 13
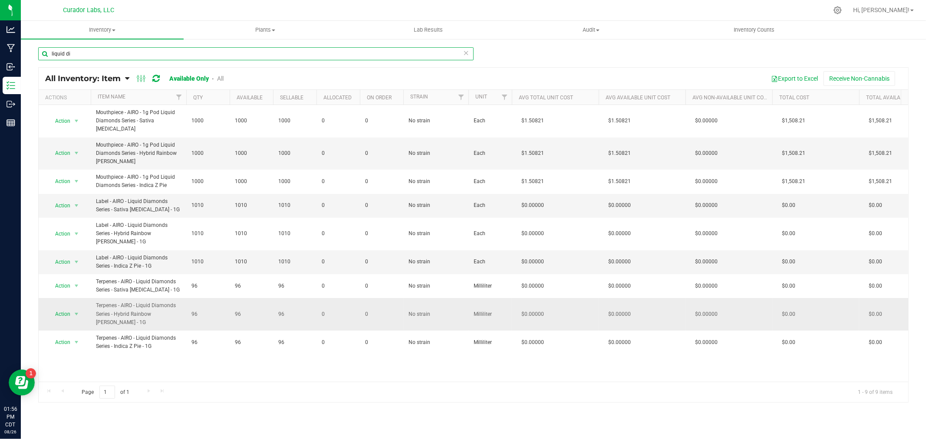
type input "liquid di"
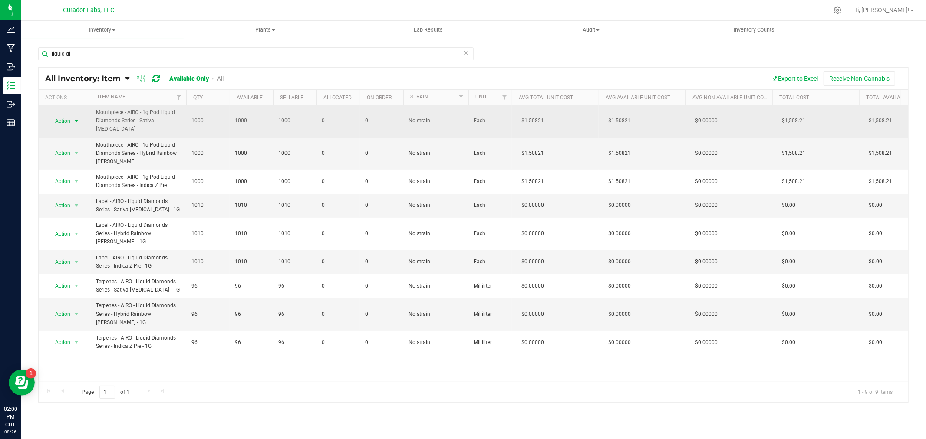
click at [72, 119] on span "select" at bounding box center [76, 121] width 11 height 12
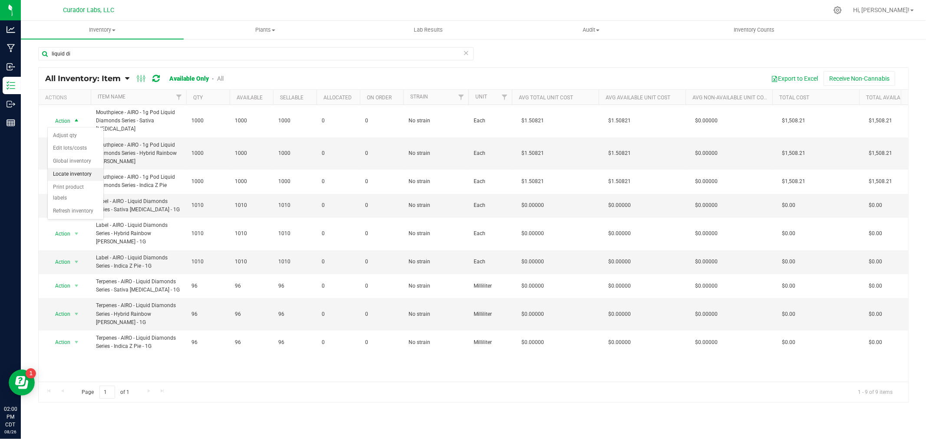
click at [72, 175] on li "Locate inventory" at bounding box center [76, 174] width 56 height 13
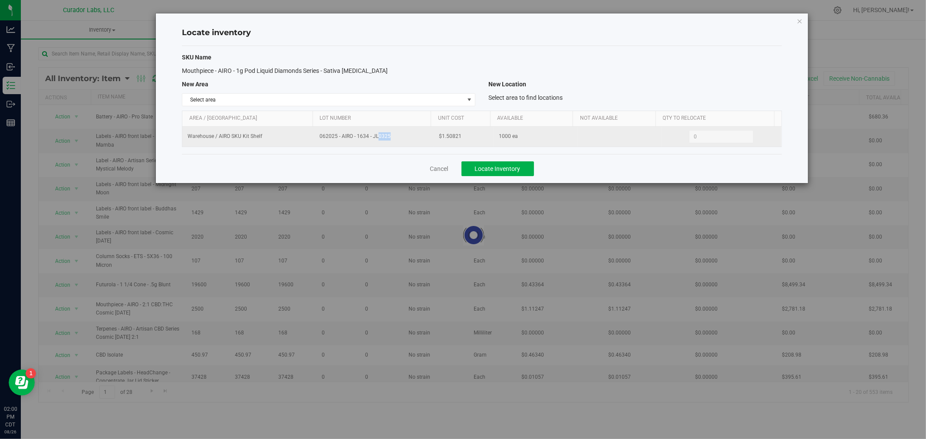
drag, startPoint x: 366, startPoint y: 135, endPoint x: 357, endPoint y: 133, distance: 9.6
click at [357, 133] on span "062025 - AIRO - 1634 - JL0325" at bounding box center [374, 136] width 109 height 8
copy span "1634"
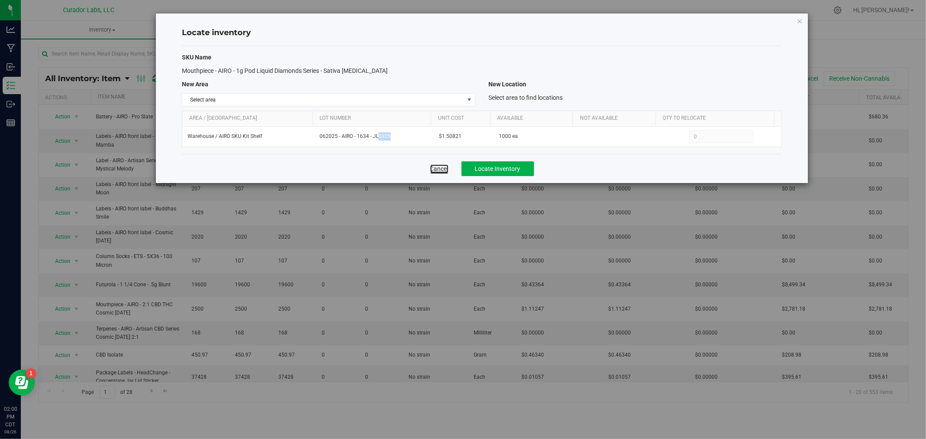
click at [441, 167] on link "Cancel" at bounding box center [439, 169] width 18 height 9
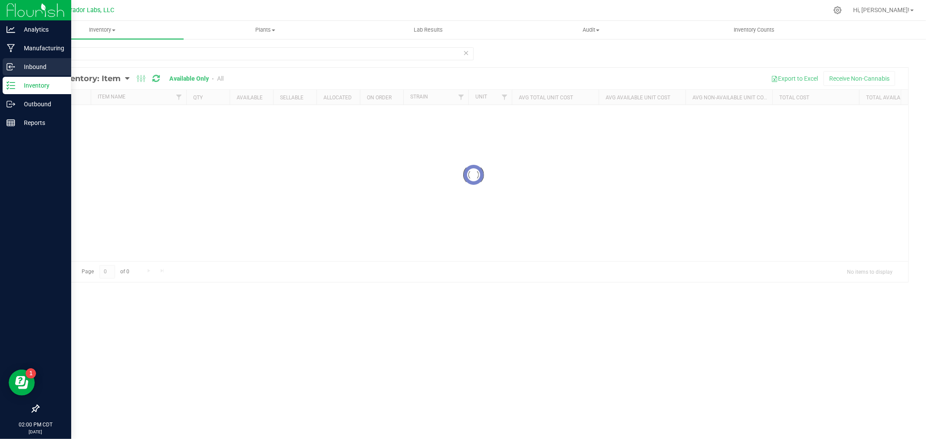
click at [6, 66] on div "Inbound" at bounding box center [37, 66] width 69 height 17
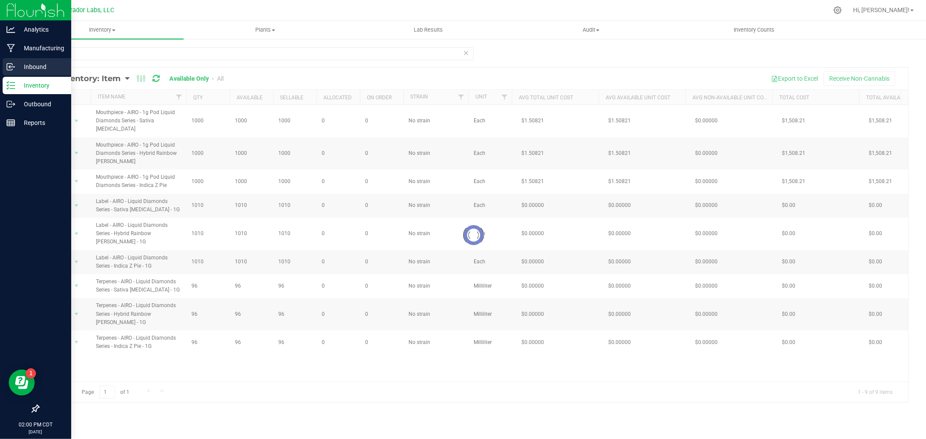
click at [37, 66] on p "Inbound" at bounding box center [41, 67] width 52 height 10
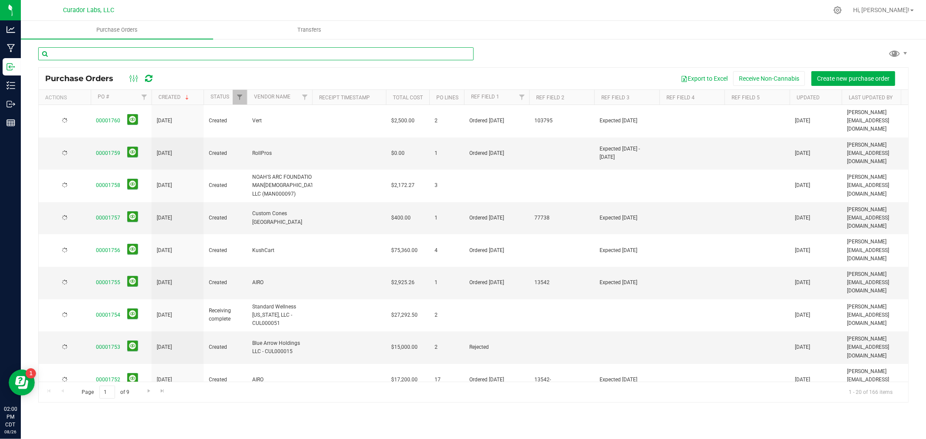
click at [128, 53] on input "text" at bounding box center [256, 53] width 436 height 13
paste input "1634"
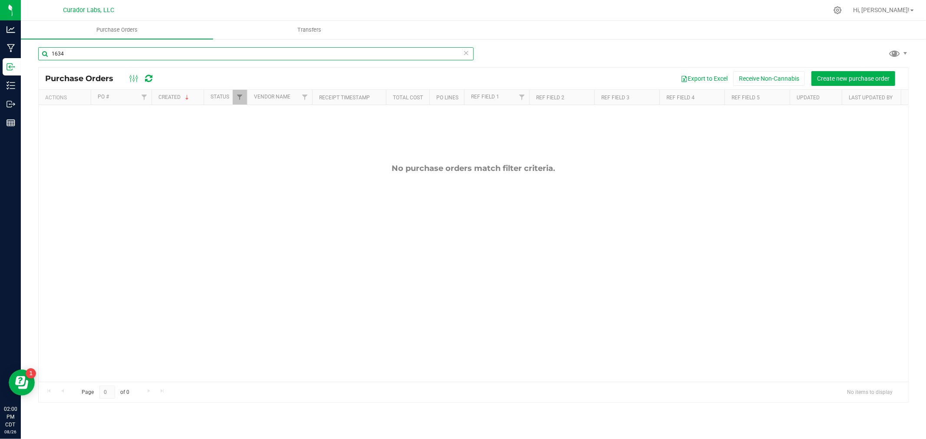
type input "1634"
click at [234, 98] on link "Filter" at bounding box center [240, 97] width 14 height 15
click at [252, 159] on span "Closed" at bounding box center [259, 157] width 16 height 5
click at [247, 159] on input "Closed" at bounding box center [244, 158] width 6 height 6
checkbox input "true"
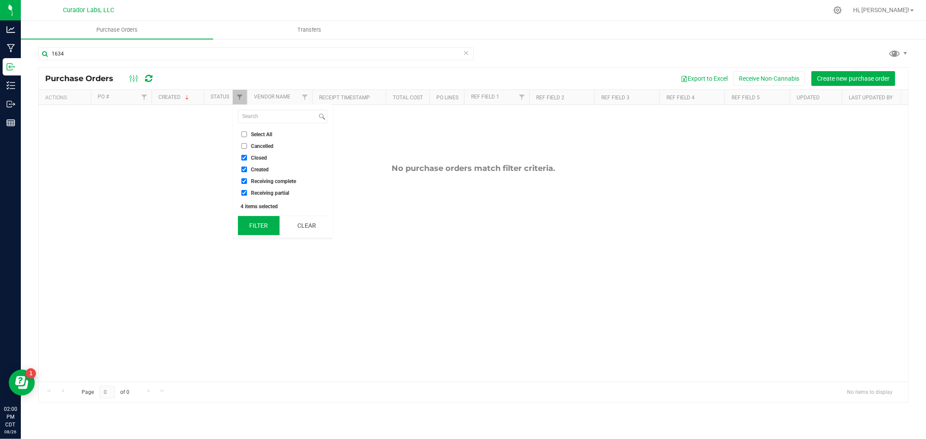
click at [254, 228] on button "Filter" at bounding box center [259, 225] width 42 height 19
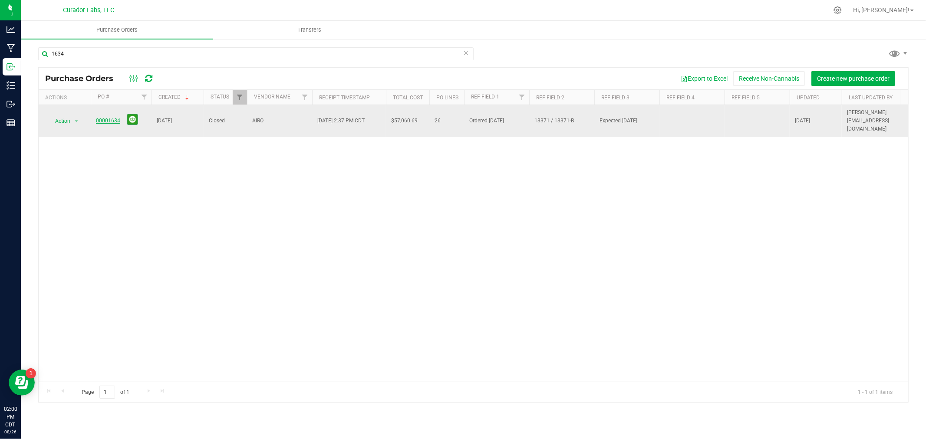
click at [112, 118] on link "00001634" at bounding box center [108, 121] width 24 height 6
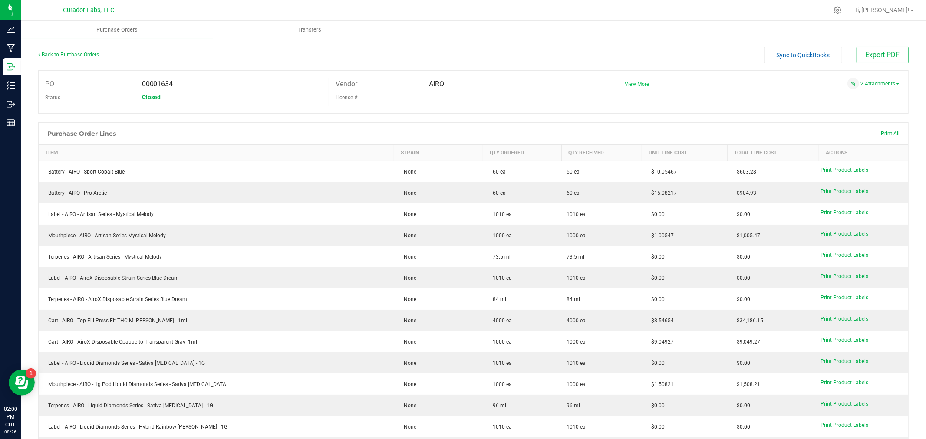
click at [632, 85] on span "View More" at bounding box center [637, 84] width 24 height 6
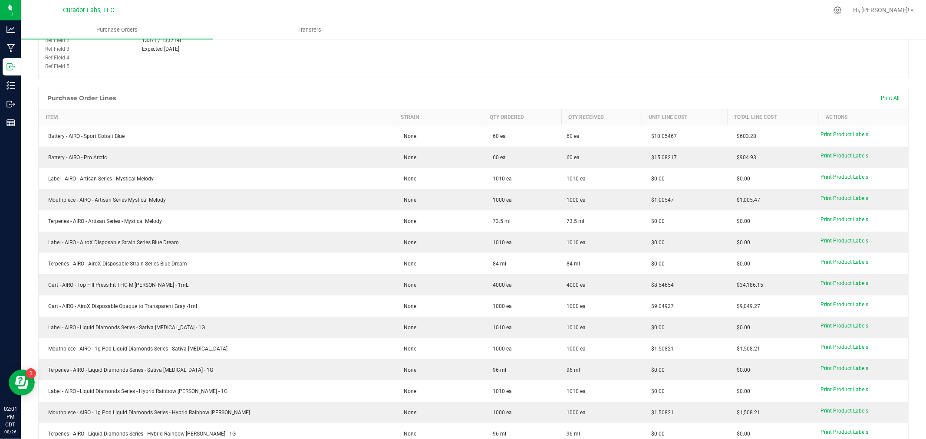
scroll to position [145, 0]
